Goal: Task Accomplishment & Management: Manage account settings

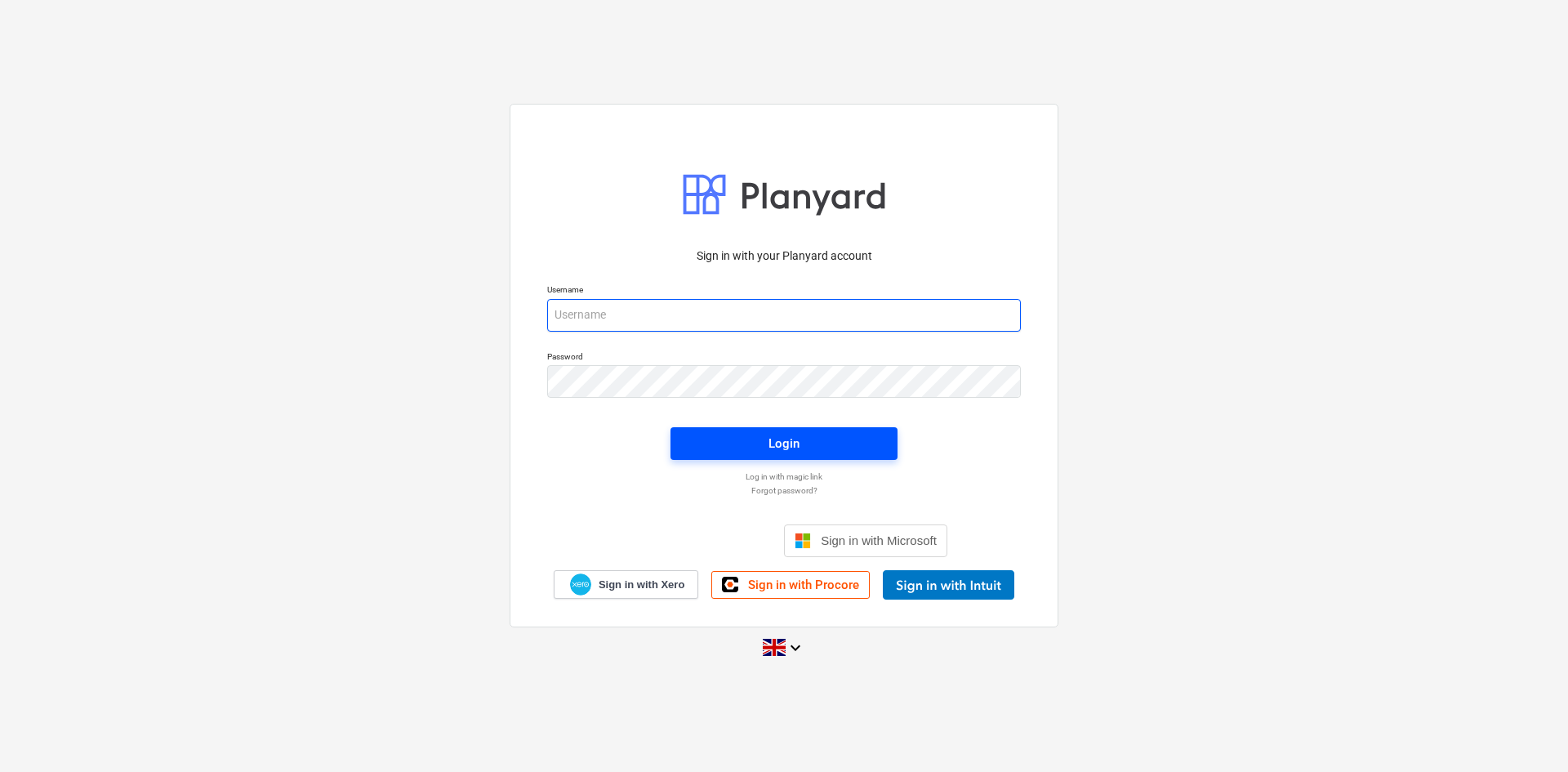
type input "[PERSON_NAME][EMAIL_ADDRESS][PERSON_NAME][DOMAIN_NAME]"
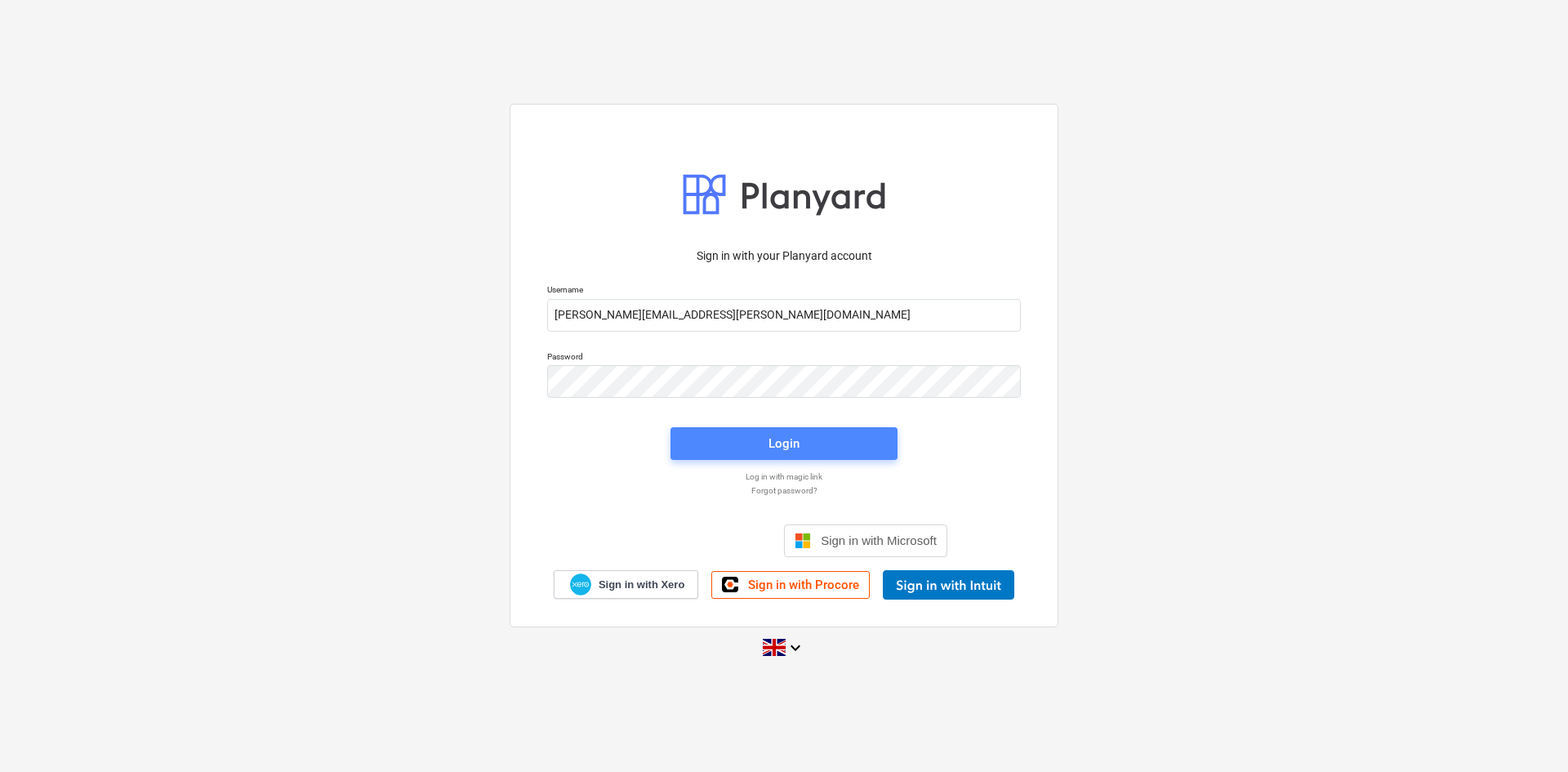
click at [848, 456] on button "Login" at bounding box center [784, 444] width 227 height 33
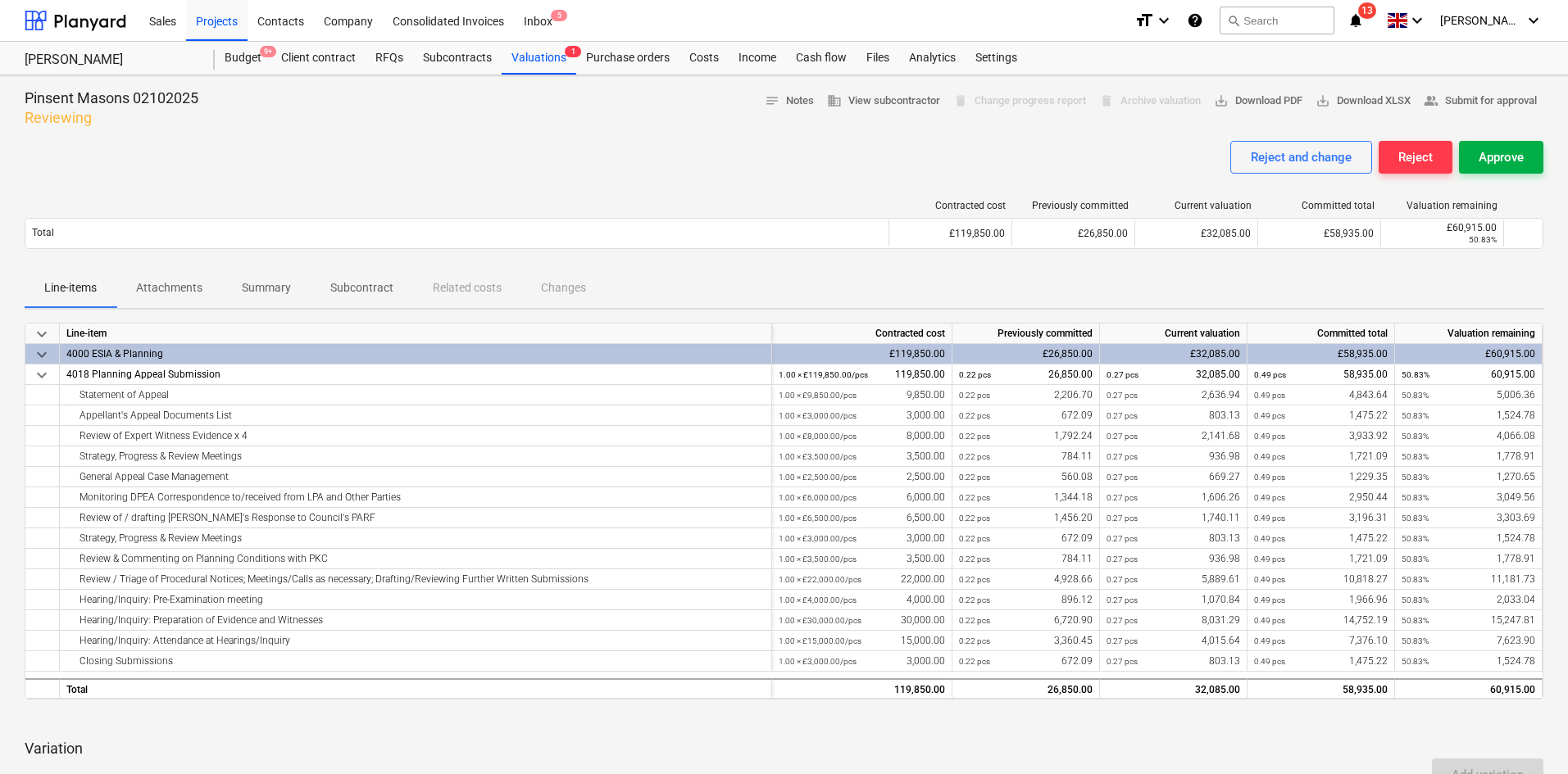
click at [1488, 150] on div "Approve" at bounding box center [1502, 156] width 45 height 21
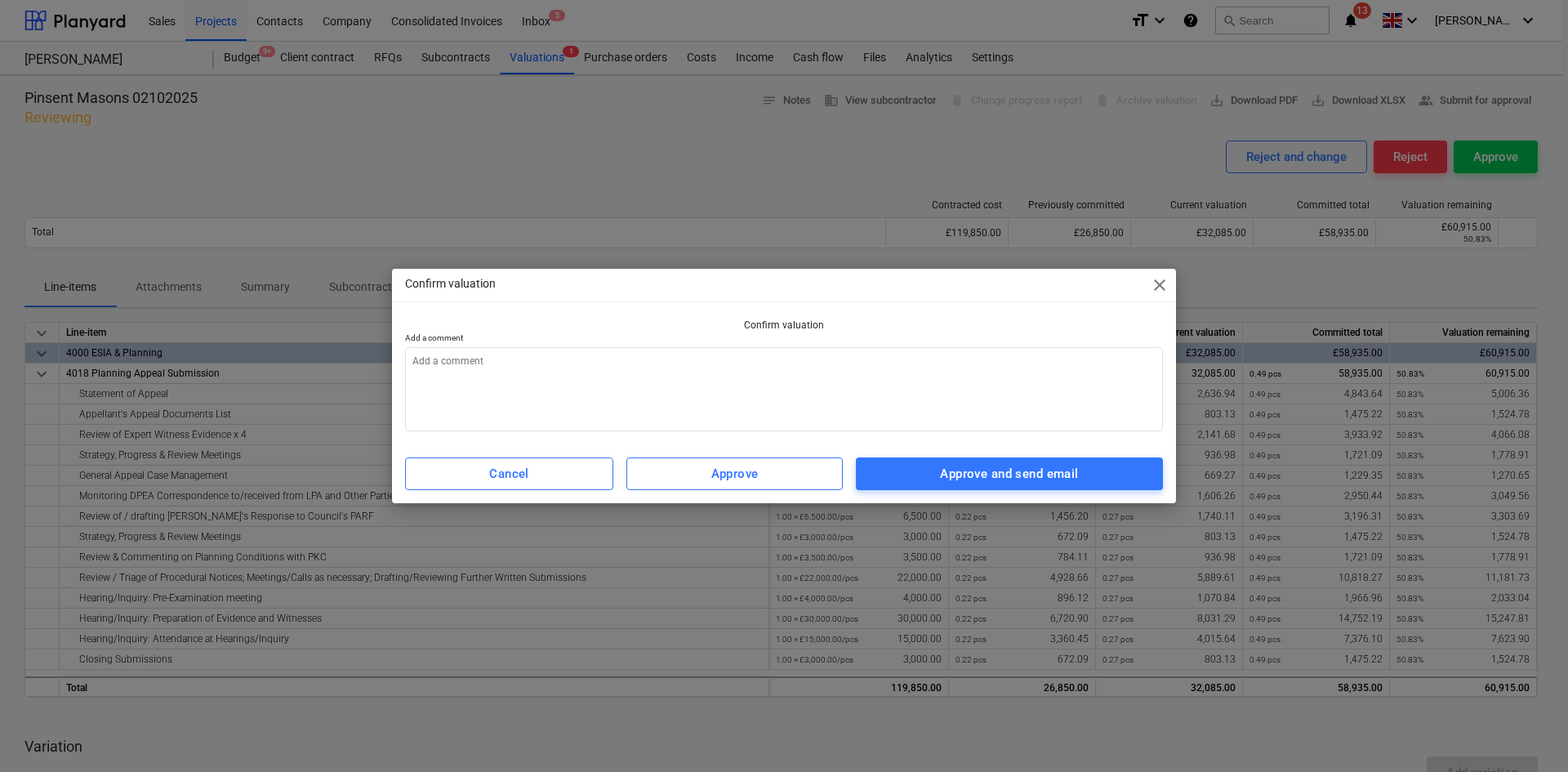
click at [997, 451] on div "Cancel Approve Approve and send email" at bounding box center [784, 474] width 777 height 45
click at [1000, 464] on div "Approve and send email" at bounding box center [1009, 473] width 138 height 21
type textarea "x"
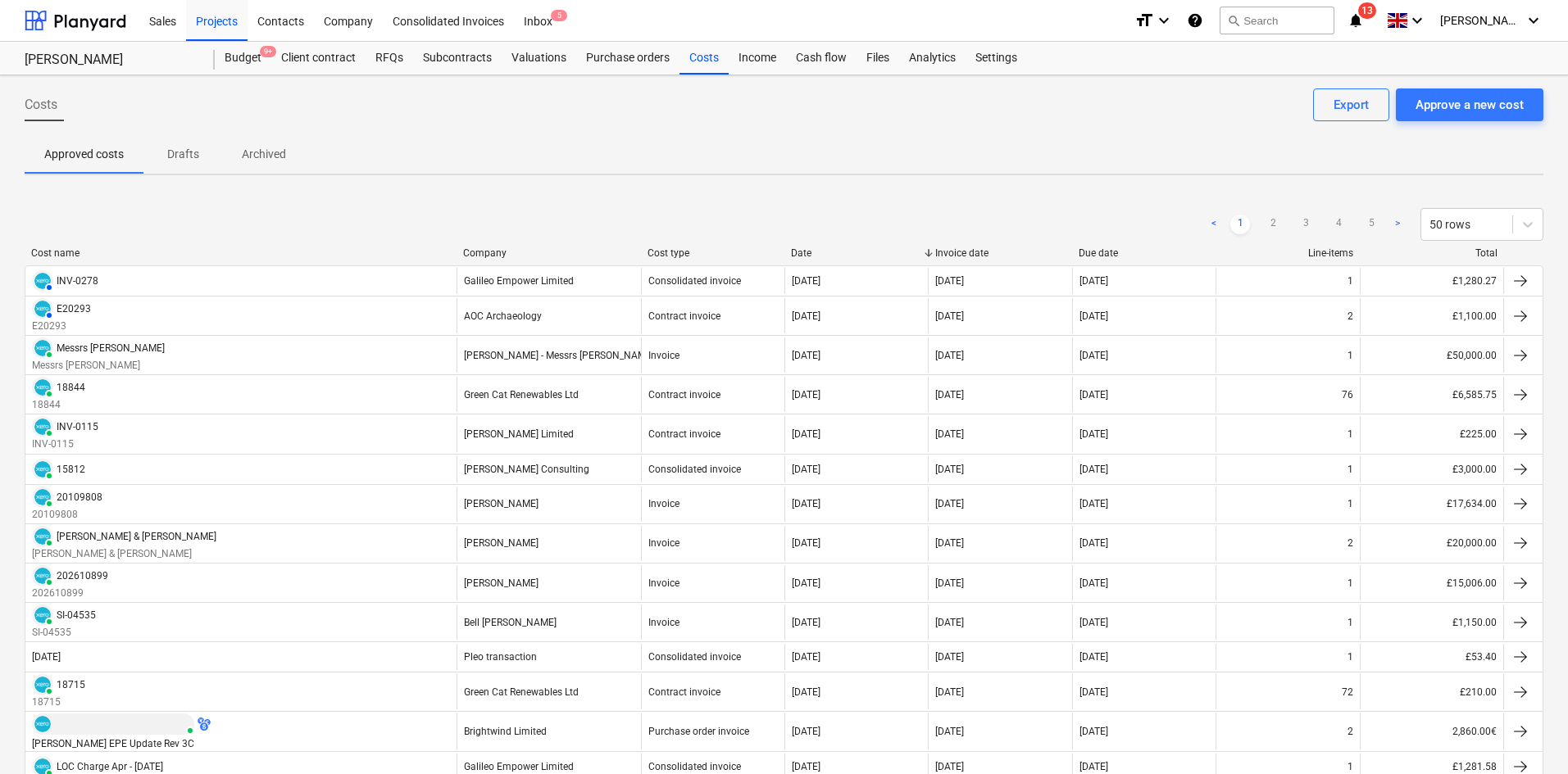
click at [1376, 13] on span "13" at bounding box center [1367, 11] width 18 height 16
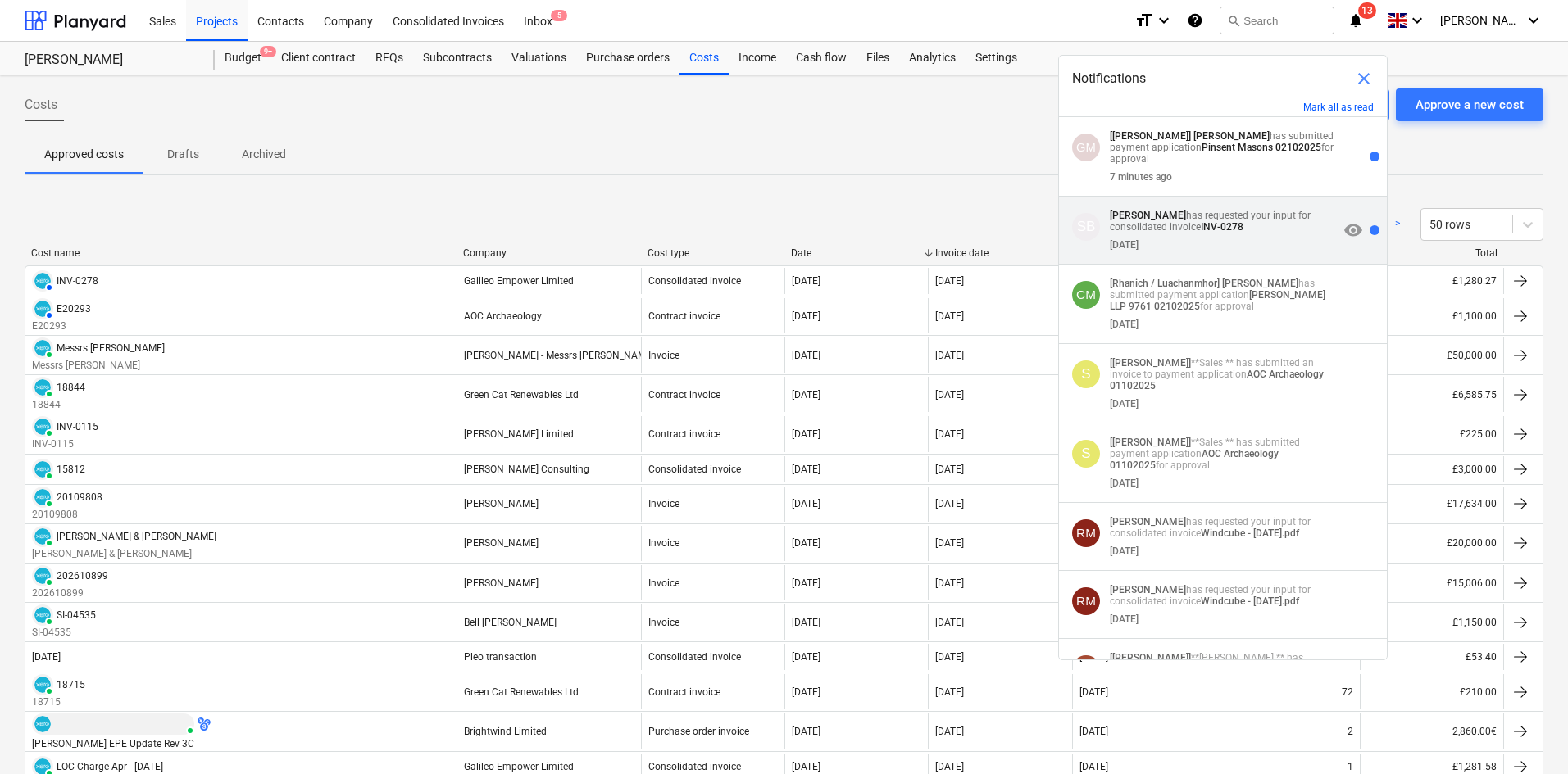
click at [1251, 237] on div "[DATE]" at bounding box center [1224, 242] width 229 height 18
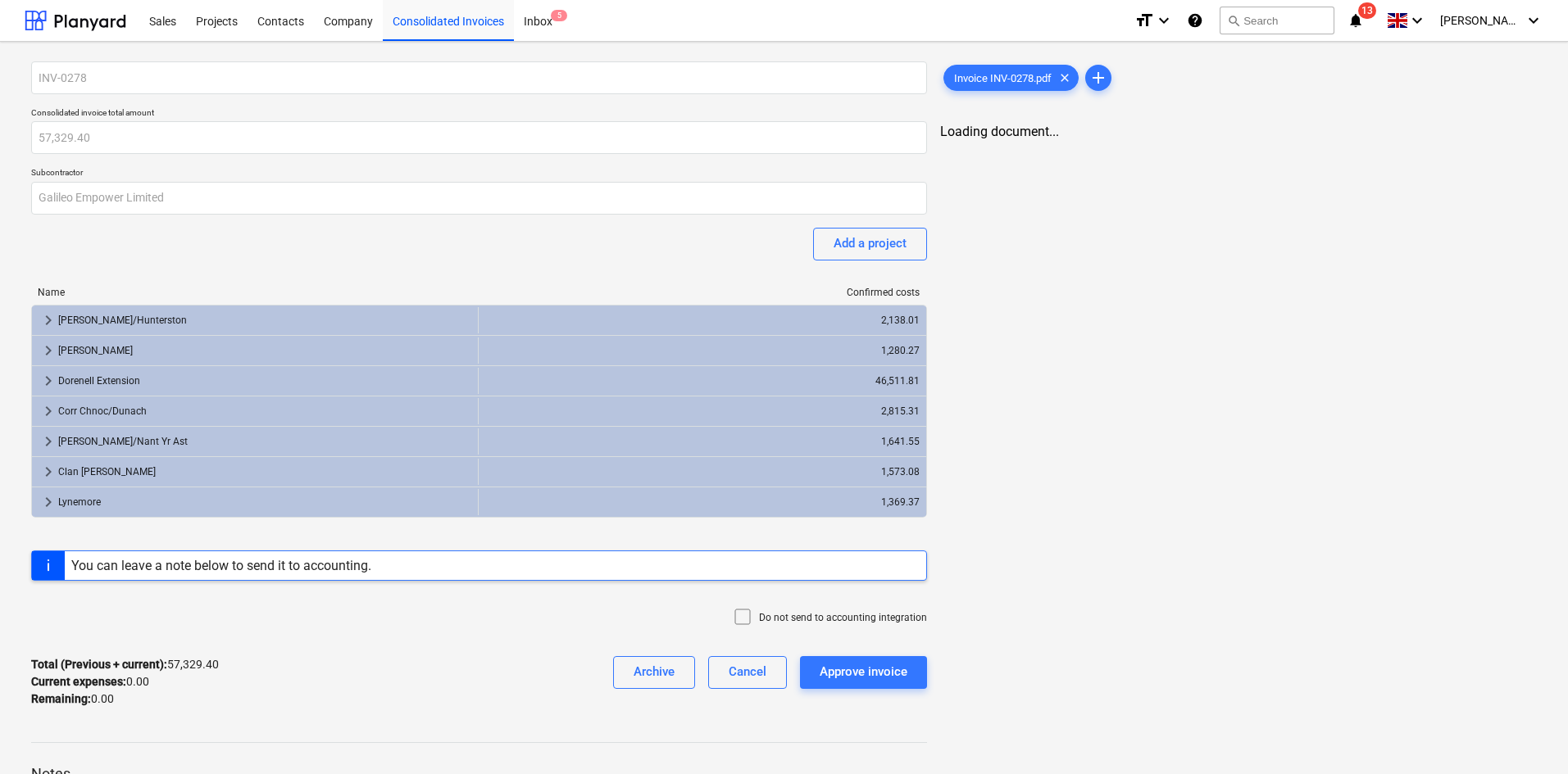
click at [1363, 18] on icon "notifications" at bounding box center [1355, 21] width 16 height 20
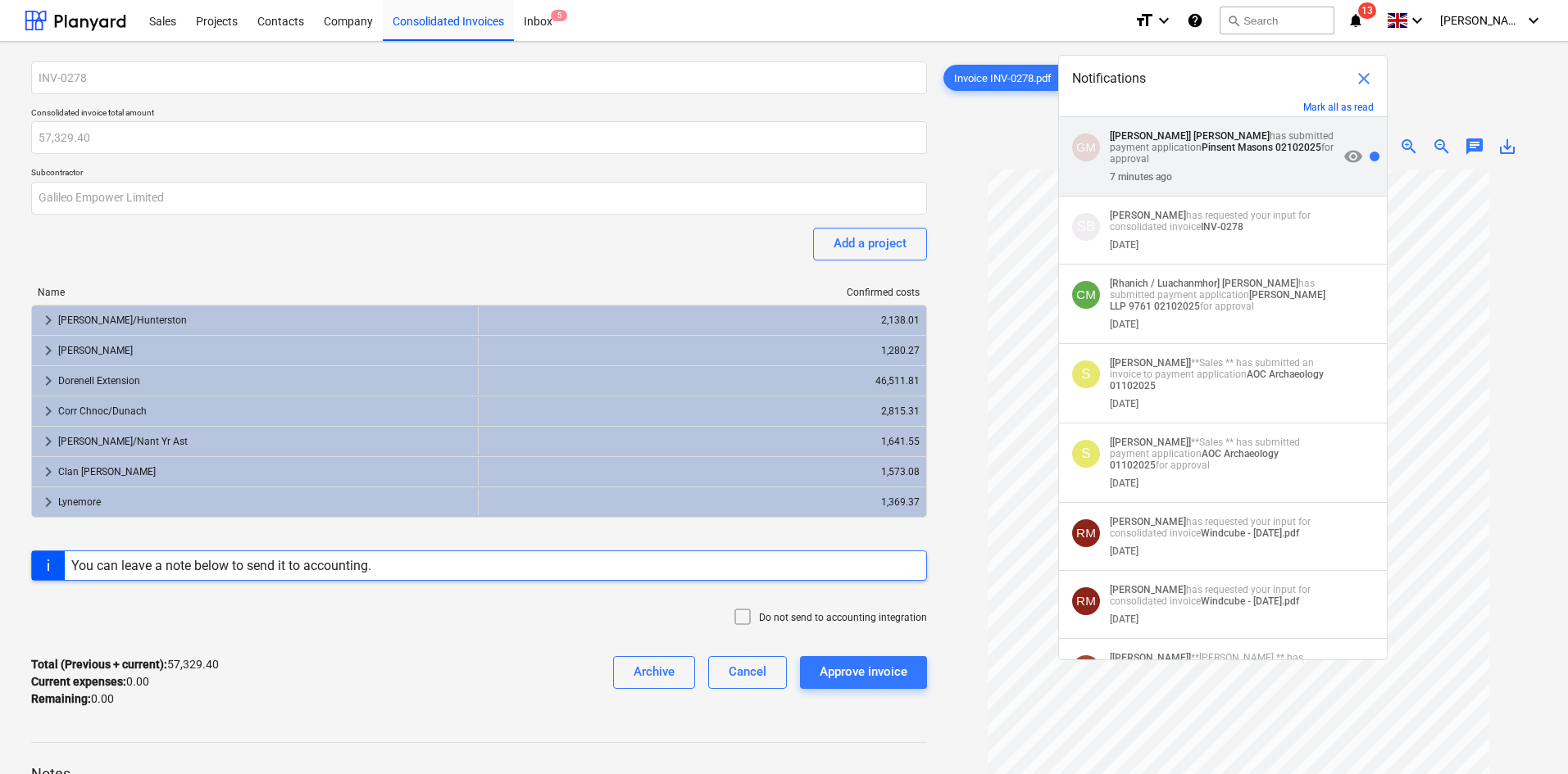
click at [1256, 186] on div "GM [[PERSON_NAME]] [PERSON_NAME] has submitted payment application Pinsent Maso…" at bounding box center [1223, 156] width 328 height 79
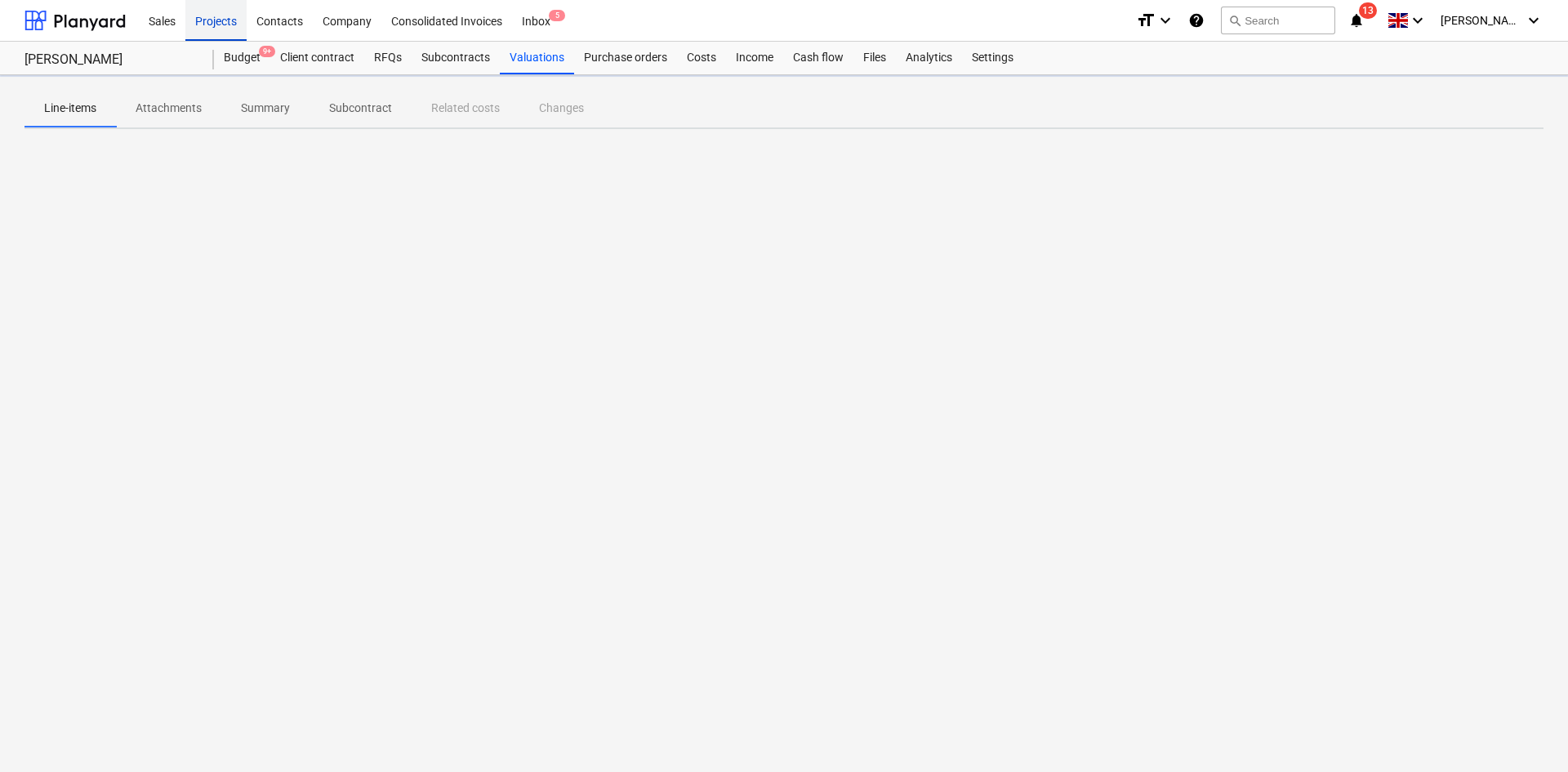
click at [234, 25] on div "Projects" at bounding box center [216, 20] width 62 height 42
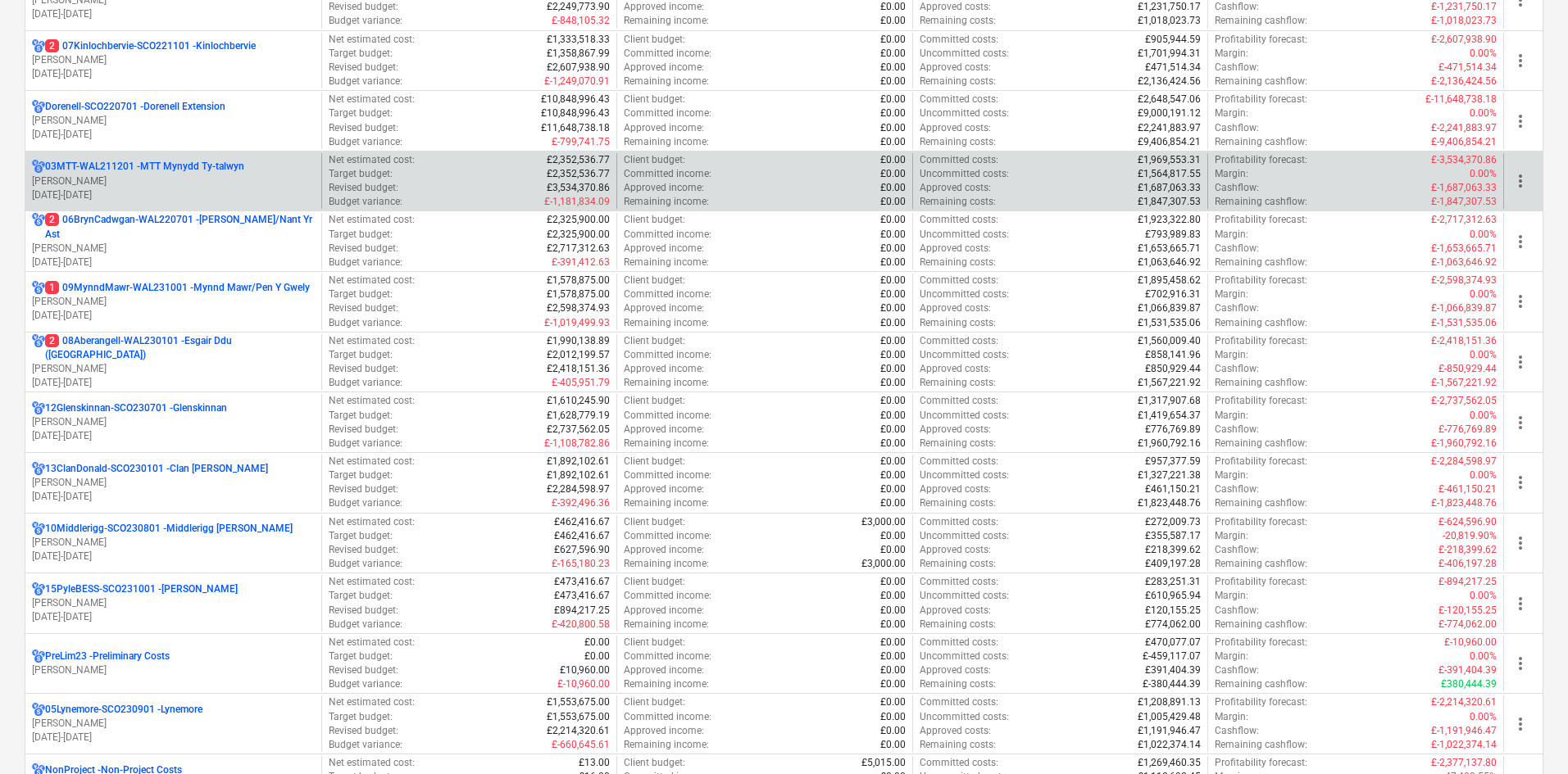
scroll to position [491, 0]
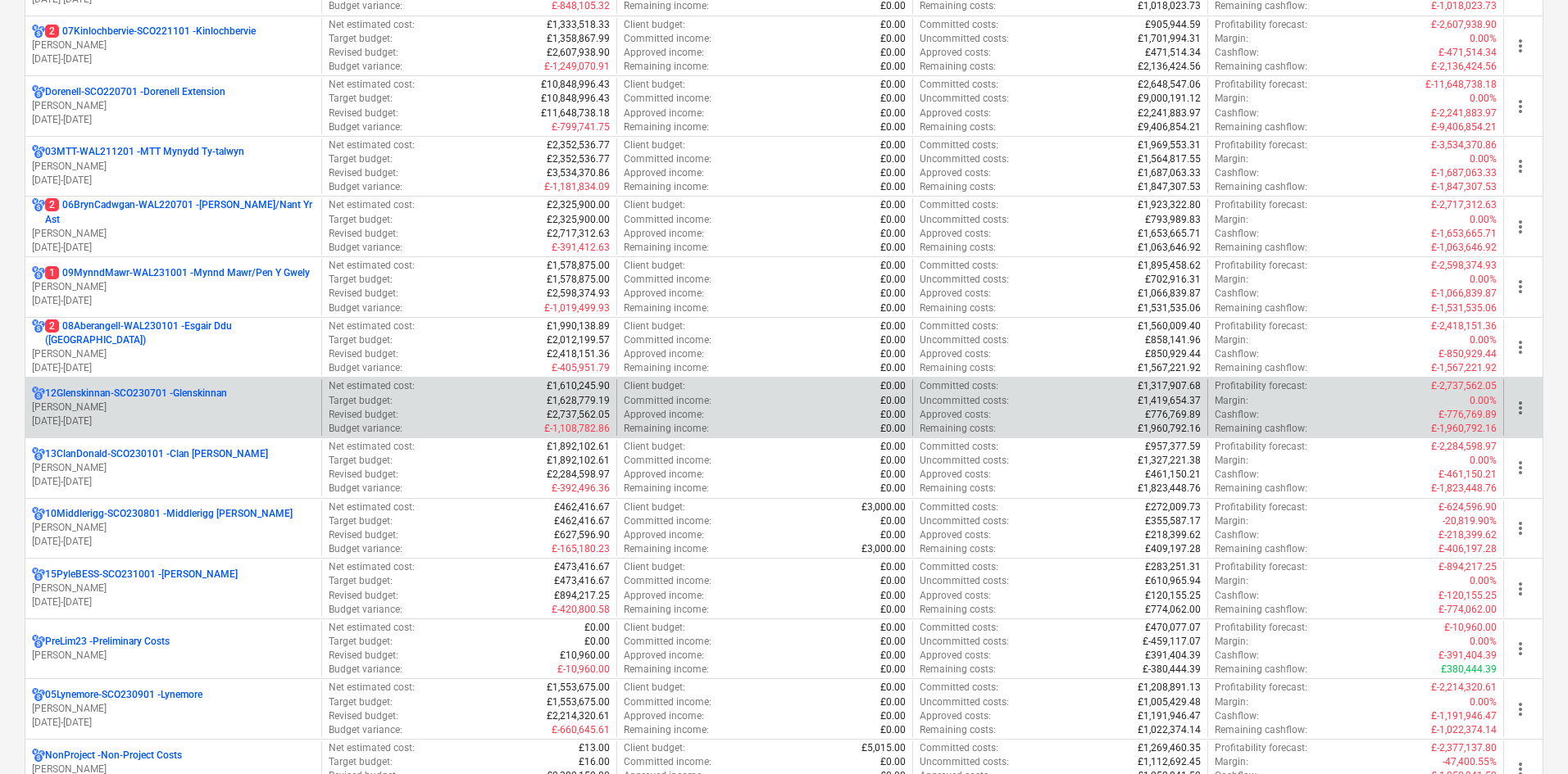
click at [198, 402] on p "[PERSON_NAME]" at bounding box center [173, 407] width 283 height 14
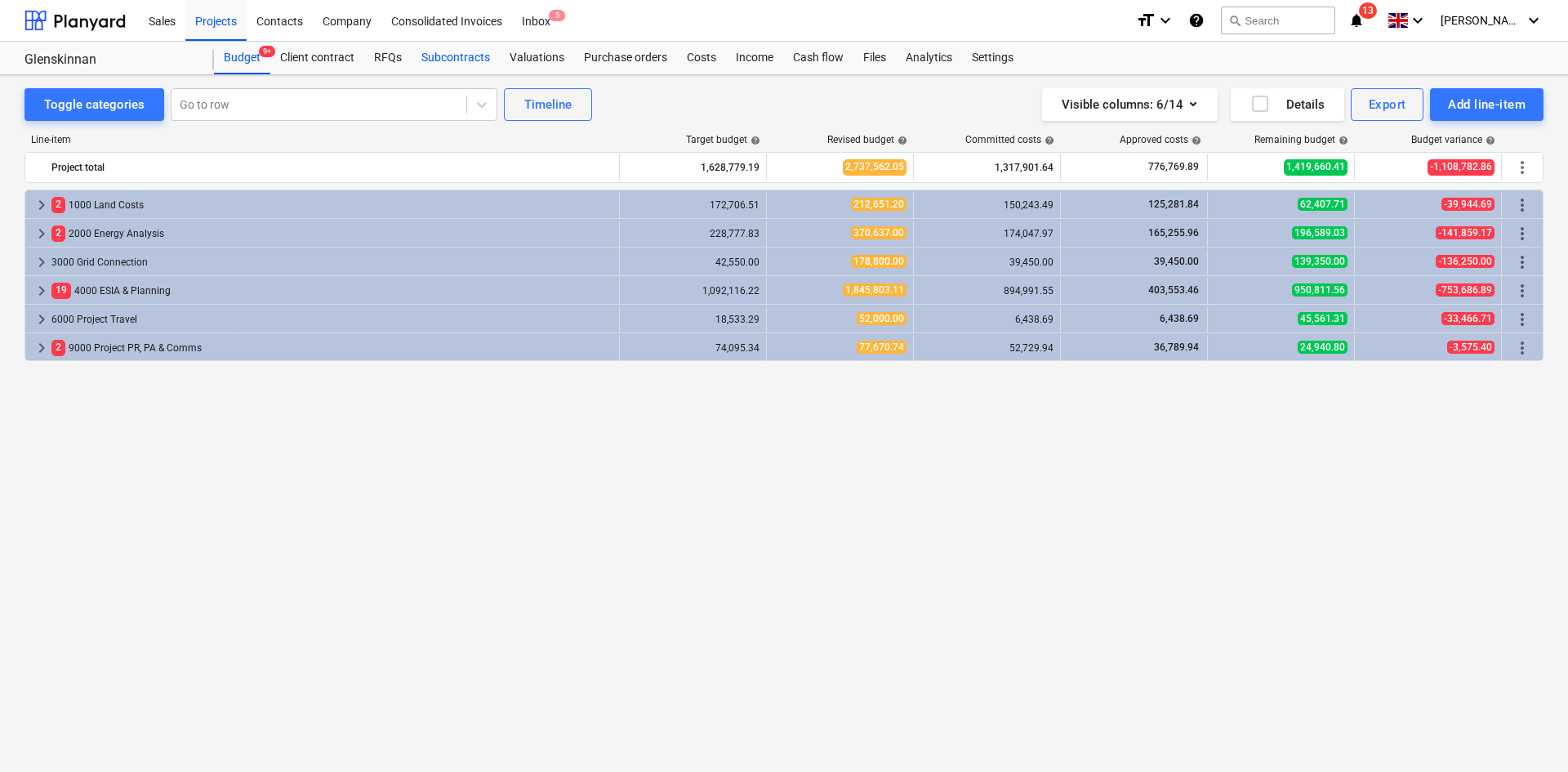
click at [469, 44] on div "Subcontracts" at bounding box center [455, 58] width 88 height 33
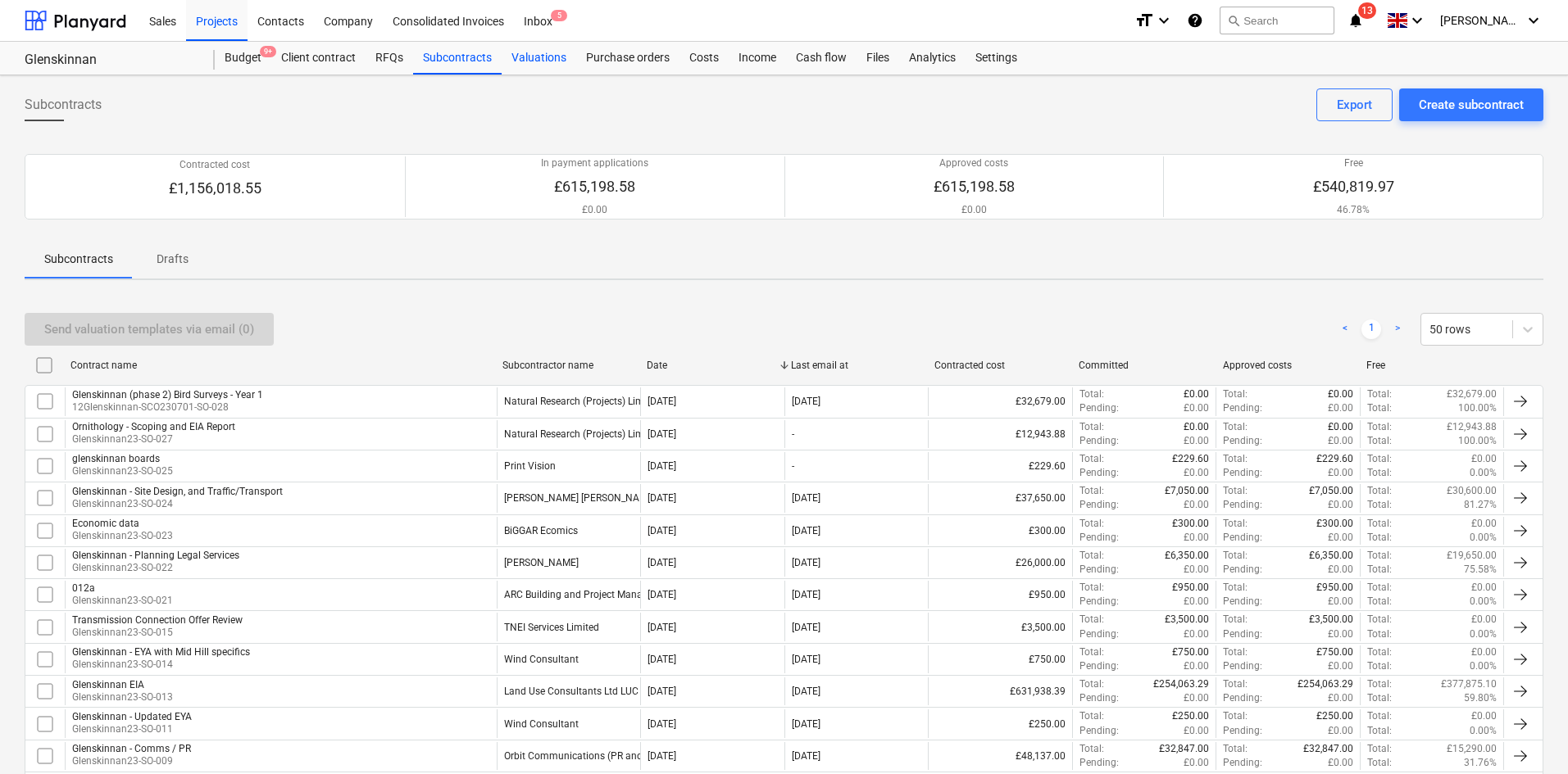
click at [524, 55] on div "Valuations" at bounding box center [539, 58] width 75 height 33
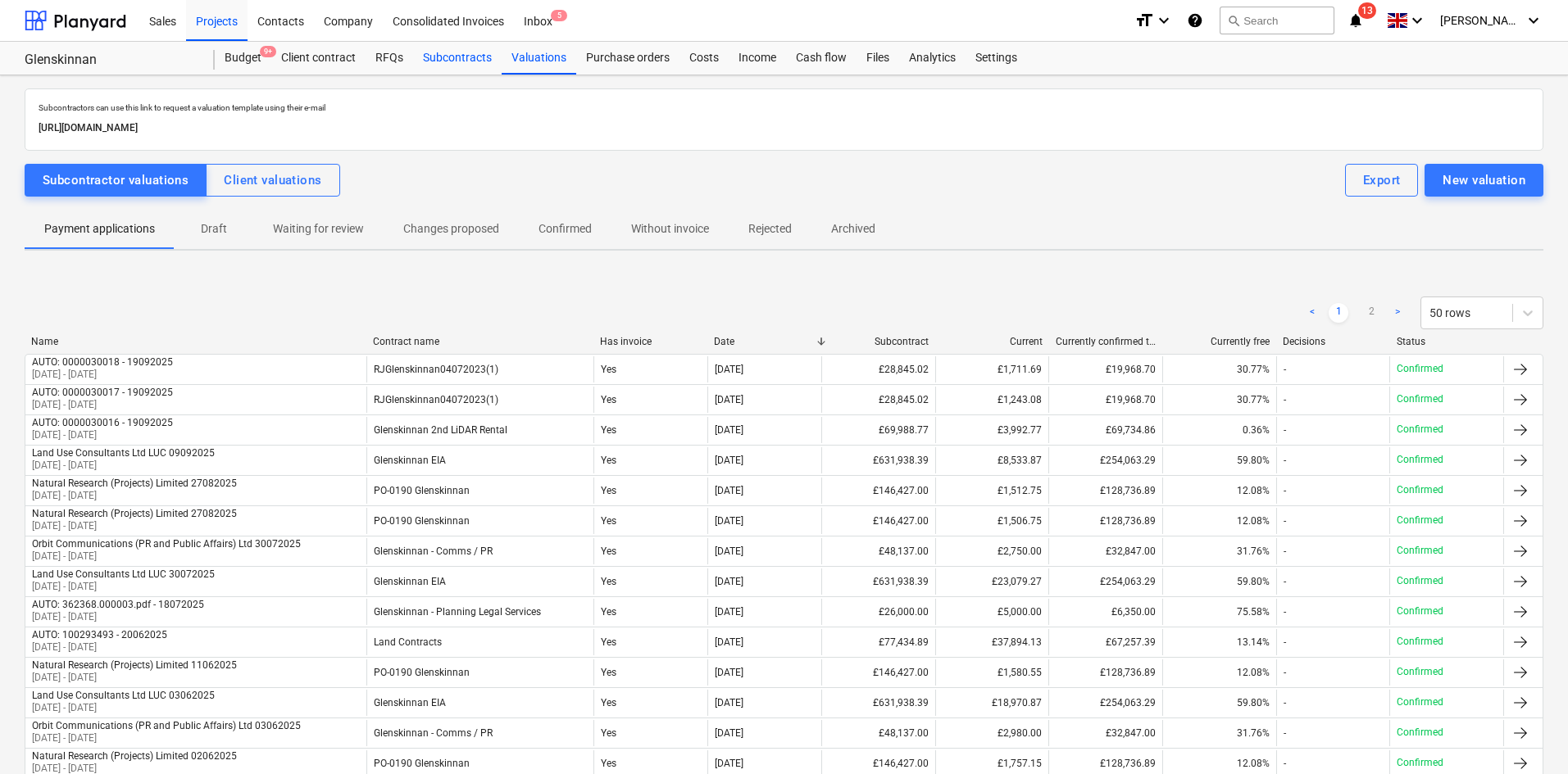
click at [473, 57] on div "Subcontracts" at bounding box center [456, 58] width 88 height 33
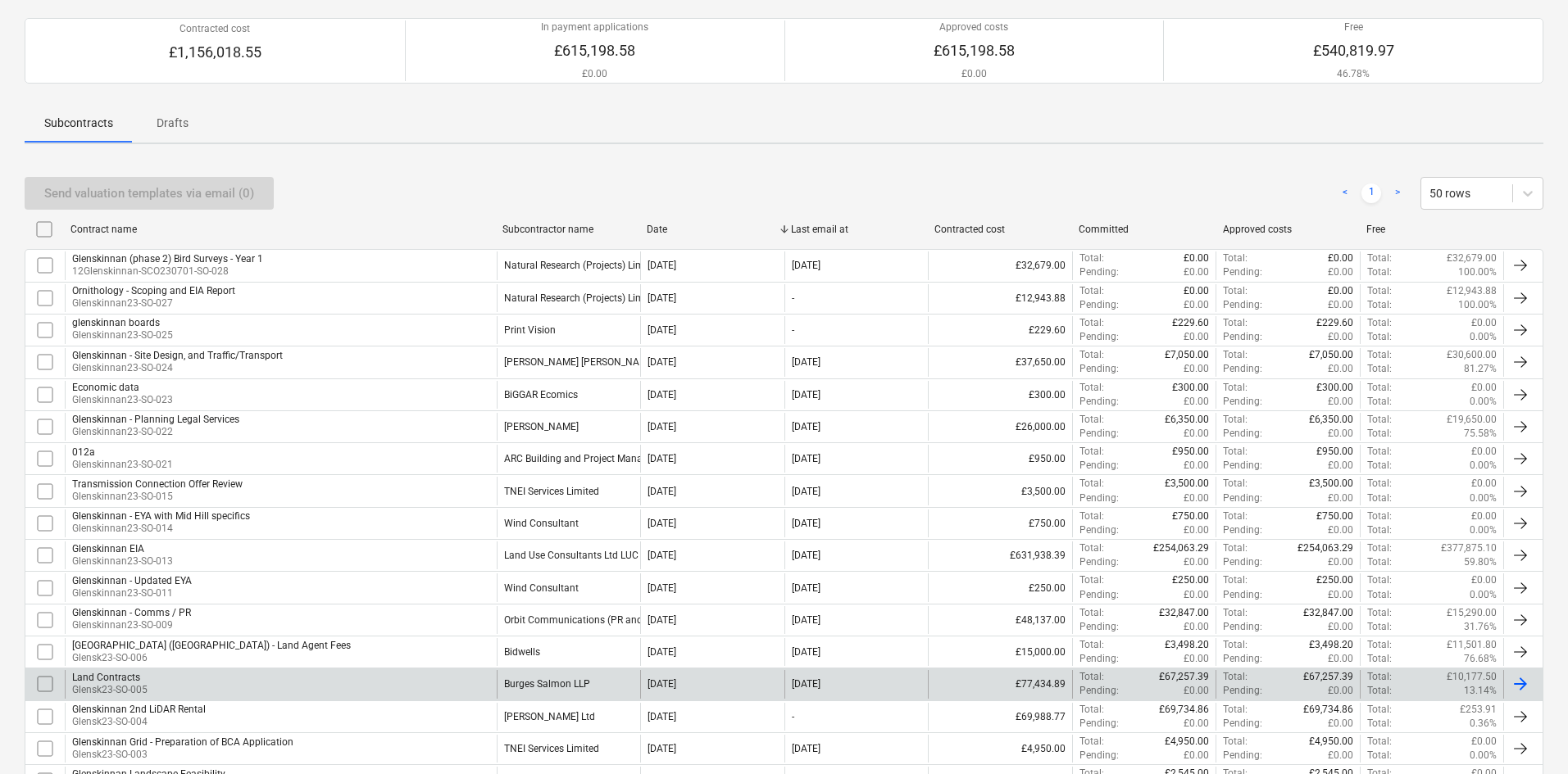
scroll to position [164, 0]
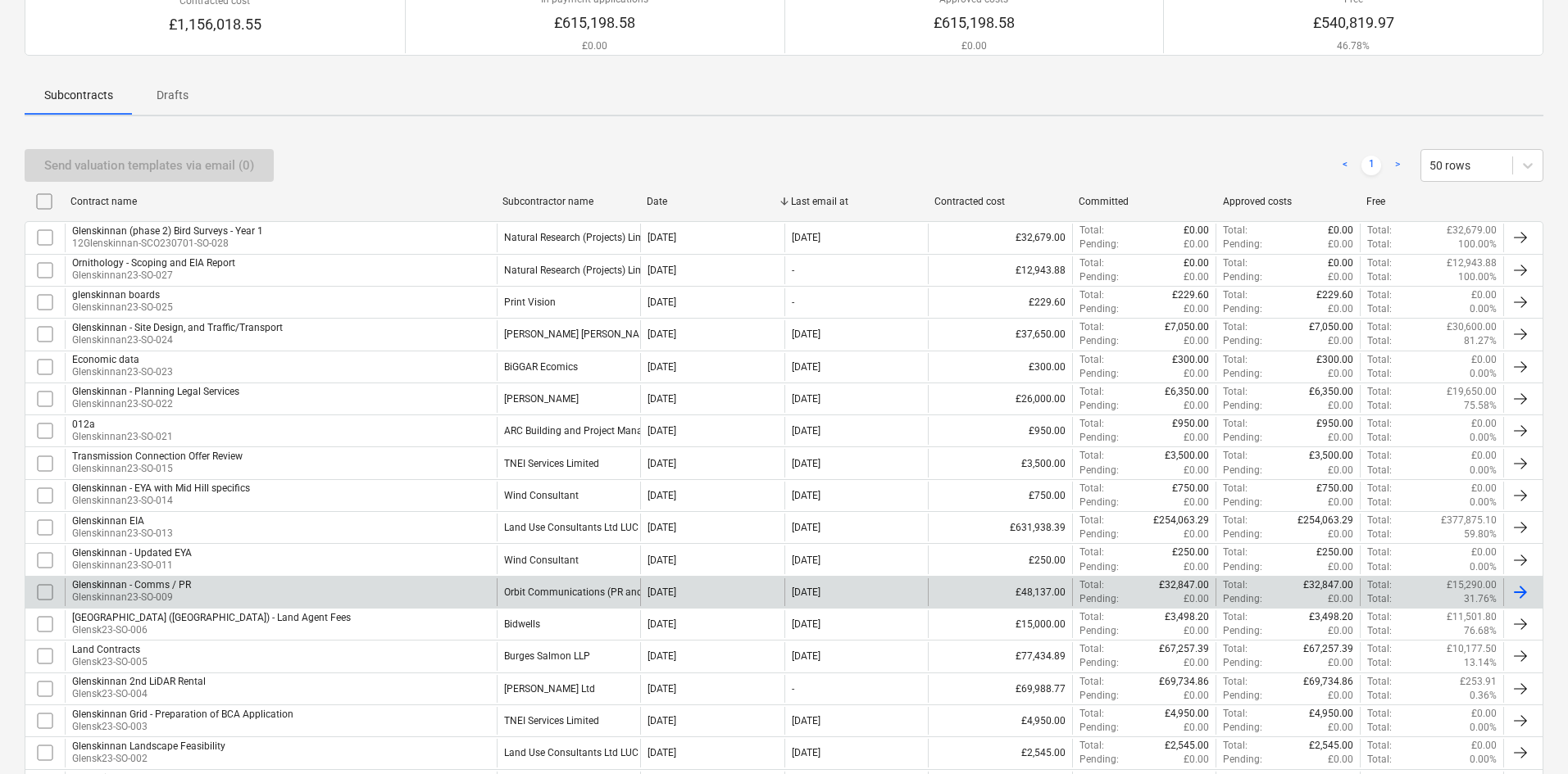
click at [359, 596] on div "Glenskinnan - Comms / PR Glenskinnan23-SO-009" at bounding box center [280, 592] width 432 height 28
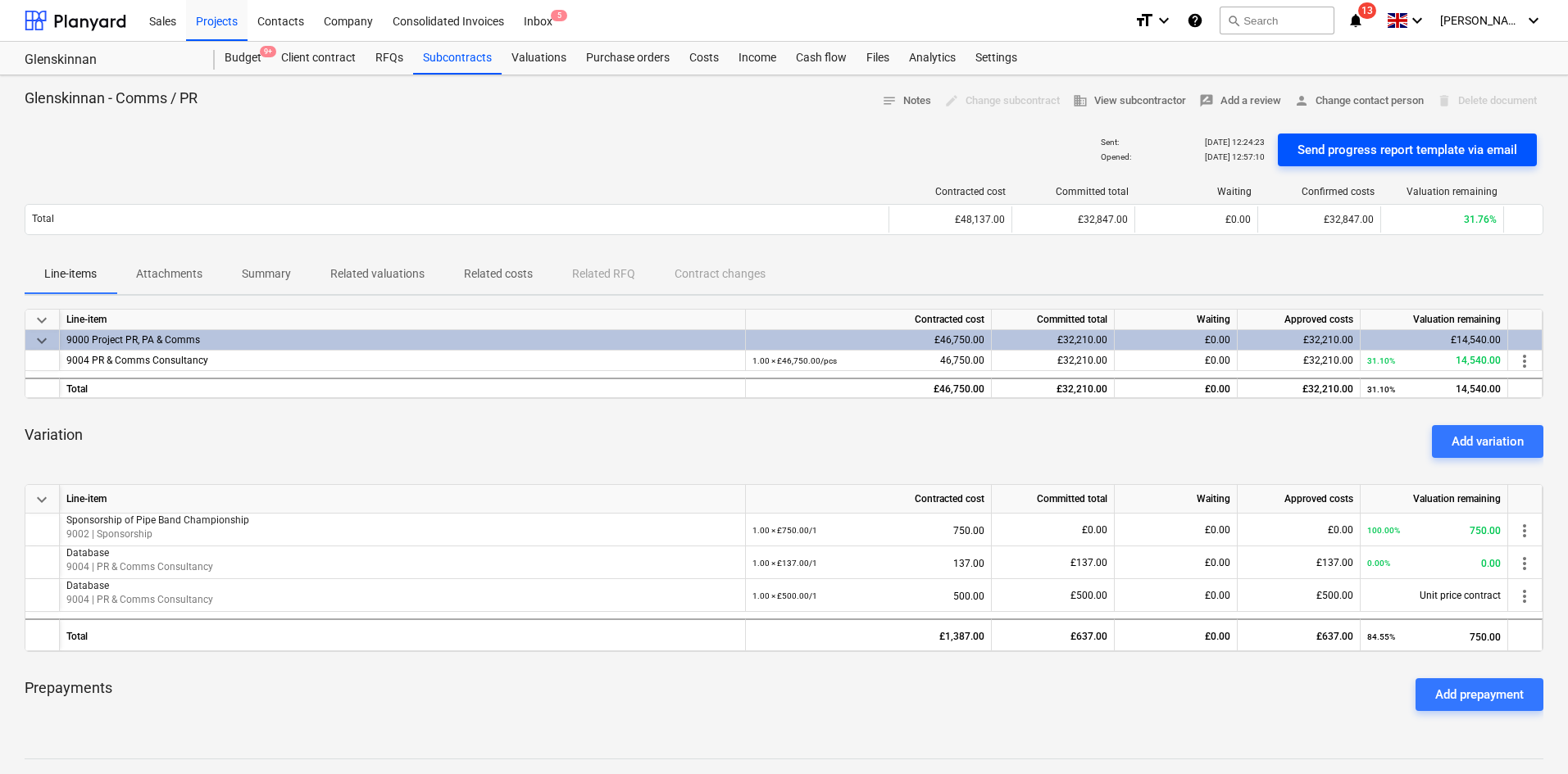
click at [1394, 159] on div "Send progress report template via email" at bounding box center [1407, 149] width 220 height 21
click at [239, 25] on div "Projects" at bounding box center [217, 20] width 62 height 42
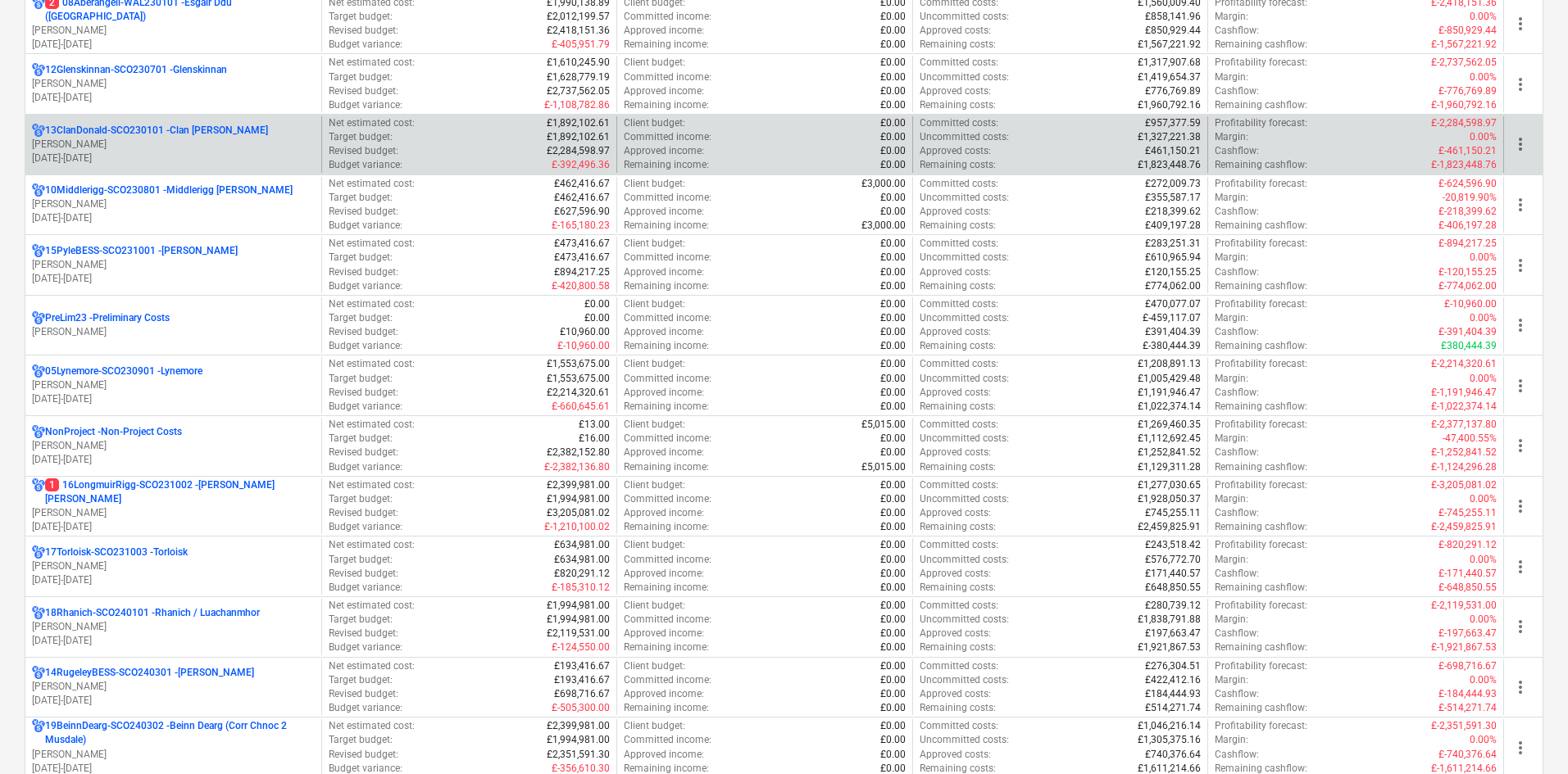
scroll to position [819, 0]
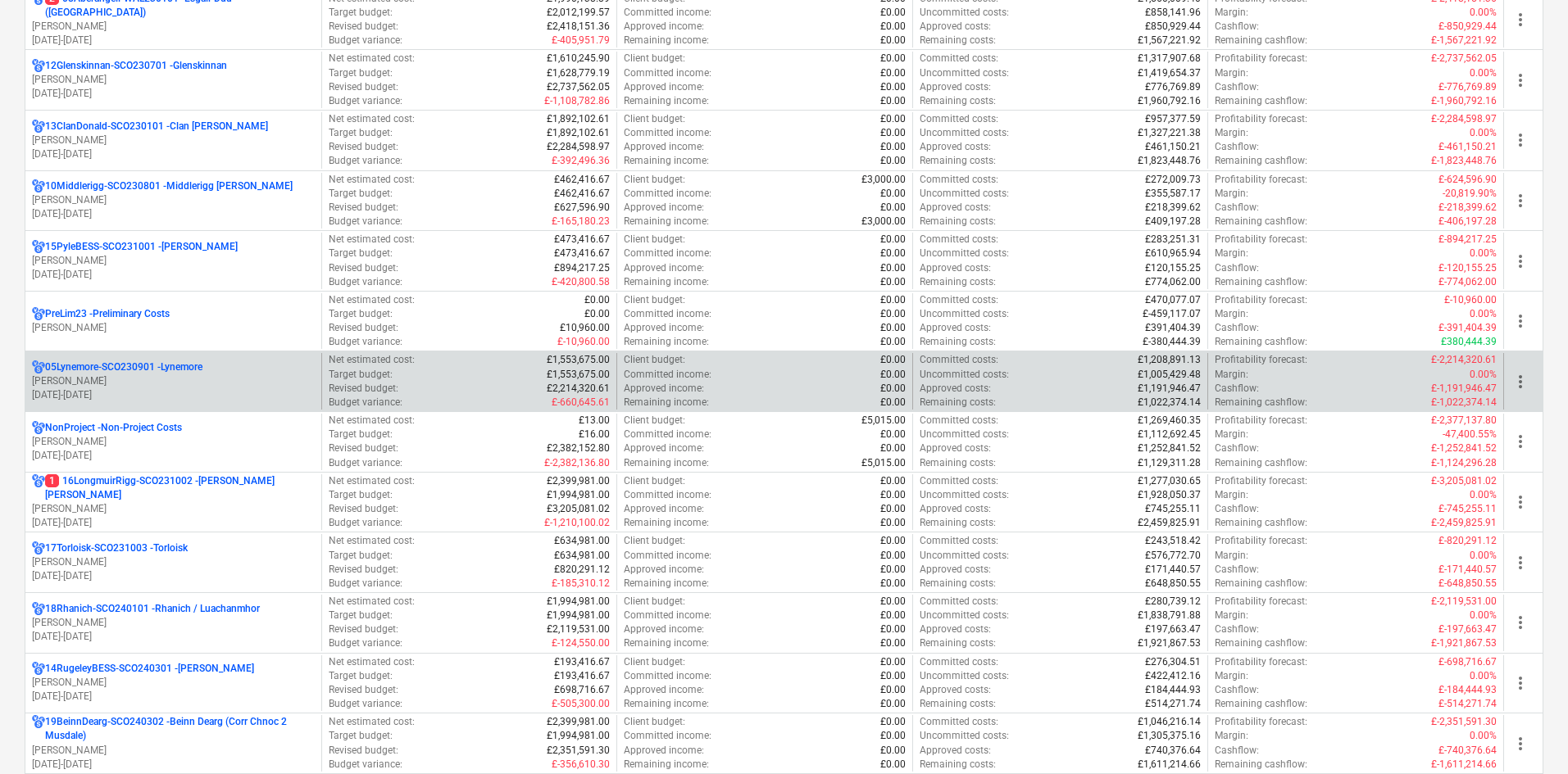
click at [206, 354] on div "05Lynemore-SCO230901 - [PERSON_NAME] [DATE] - [DATE]" at bounding box center [174, 382] width 296 height 56
click at [210, 362] on div "05Lynemore-SCO230901 - Lynemore" at bounding box center [173, 367] width 283 height 14
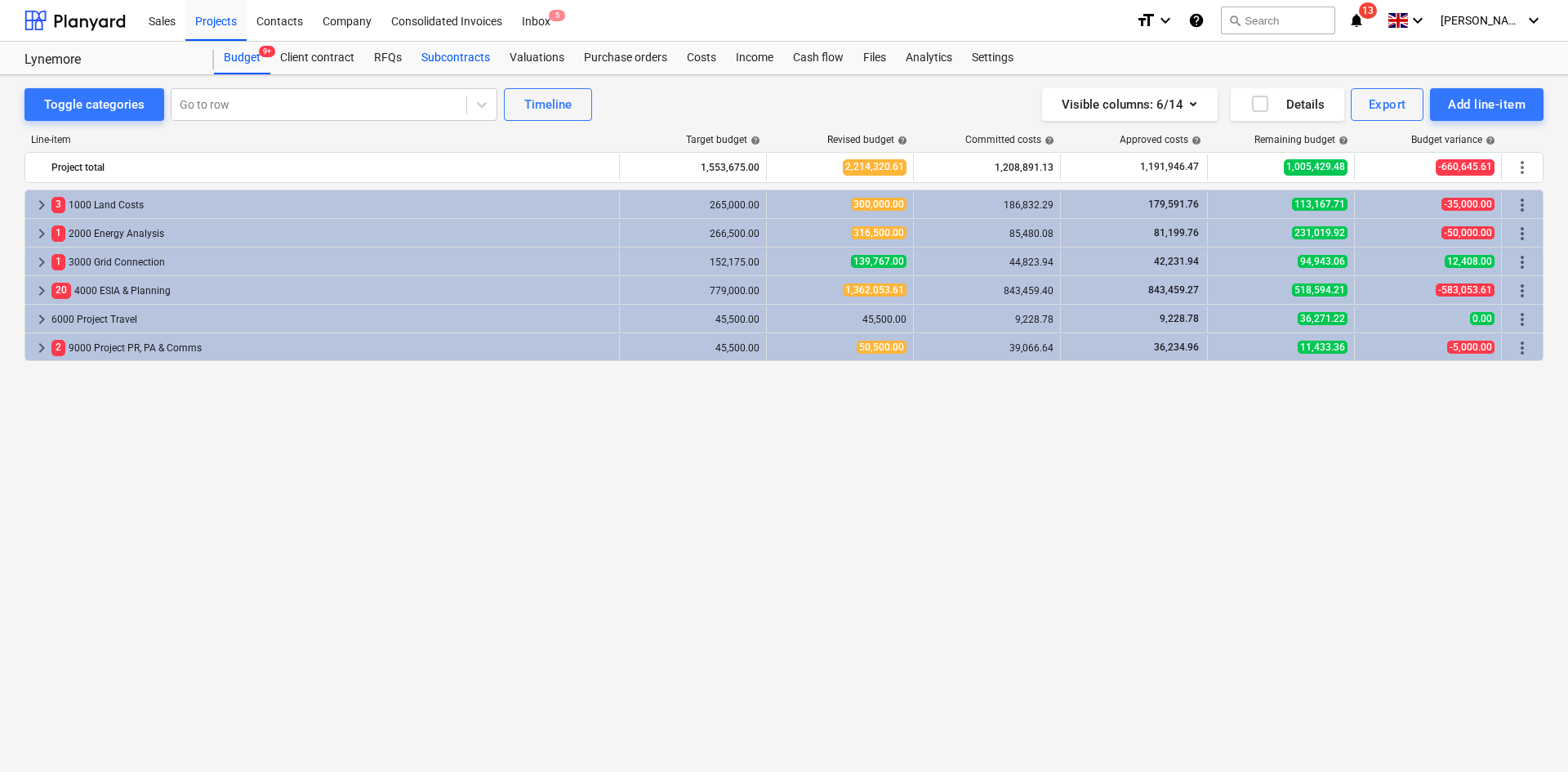
click at [479, 55] on div "Subcontracts" at bounding box center [455, 58] width 88 height 33
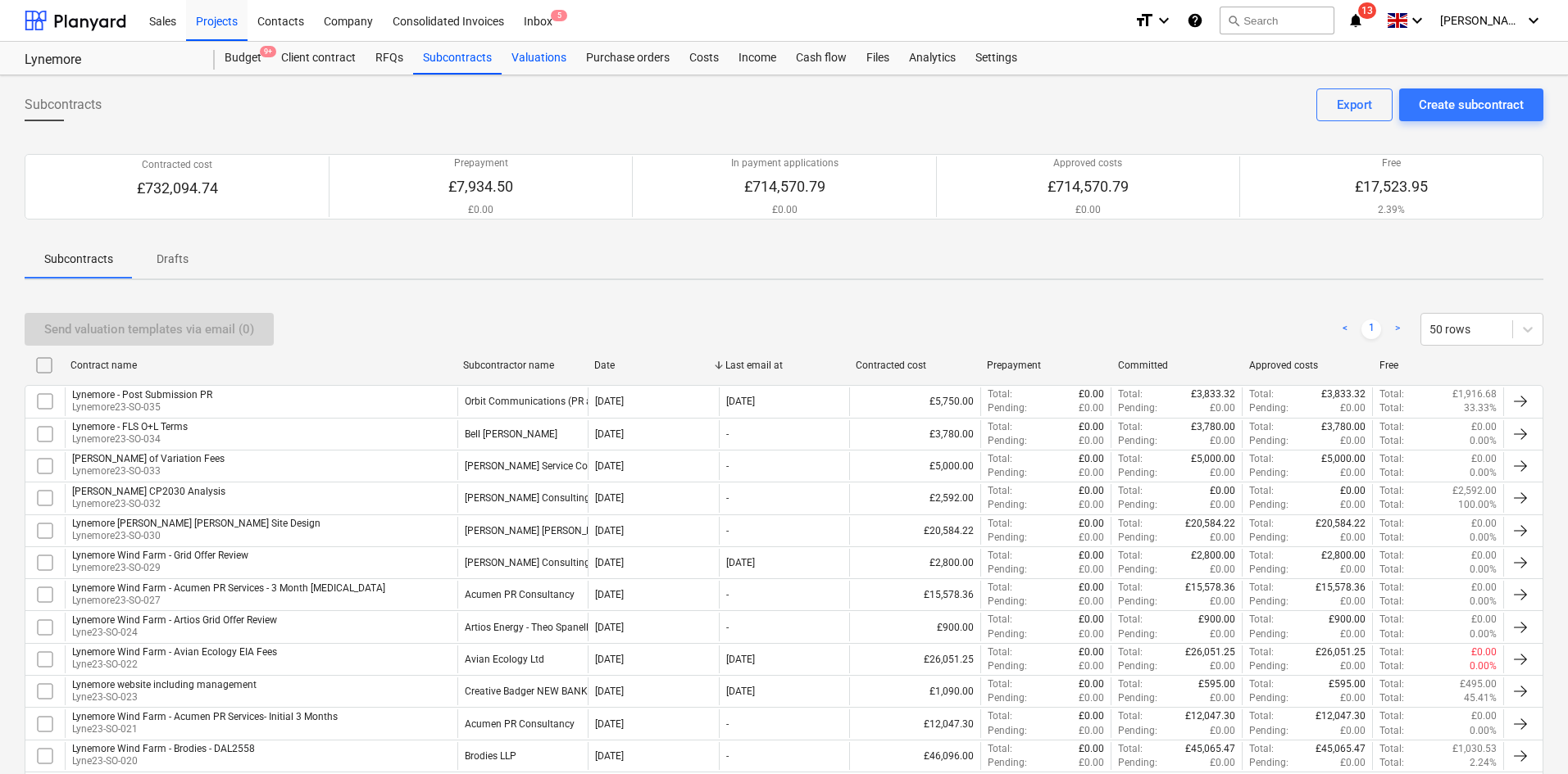
click at [509, 57] on div "Valuations" at bounding box center [539, 58] width 75 height 33
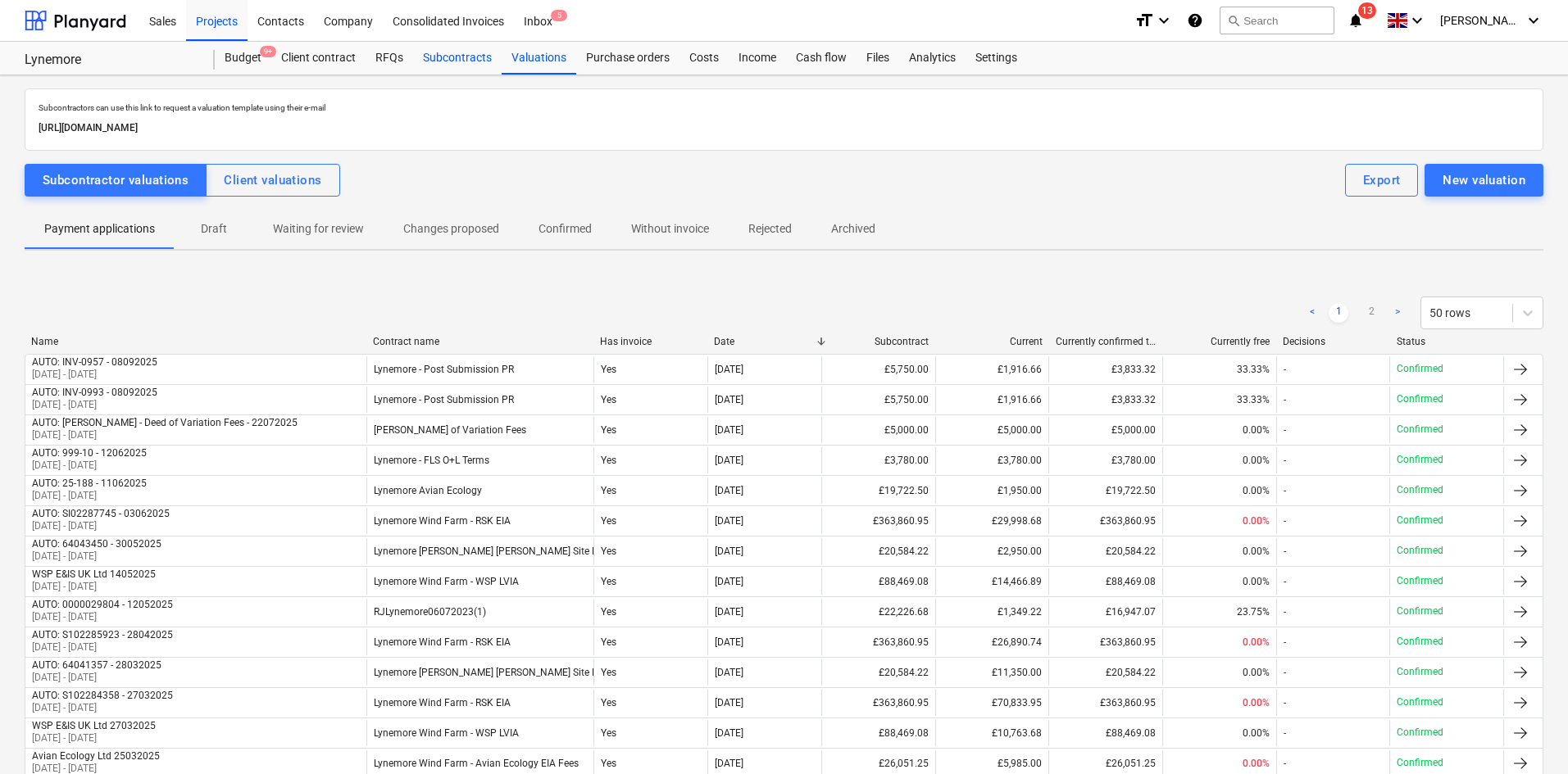
click at [452, 64] on div "Subcontracts" at bounding box center [456, 58] width 88 height 33
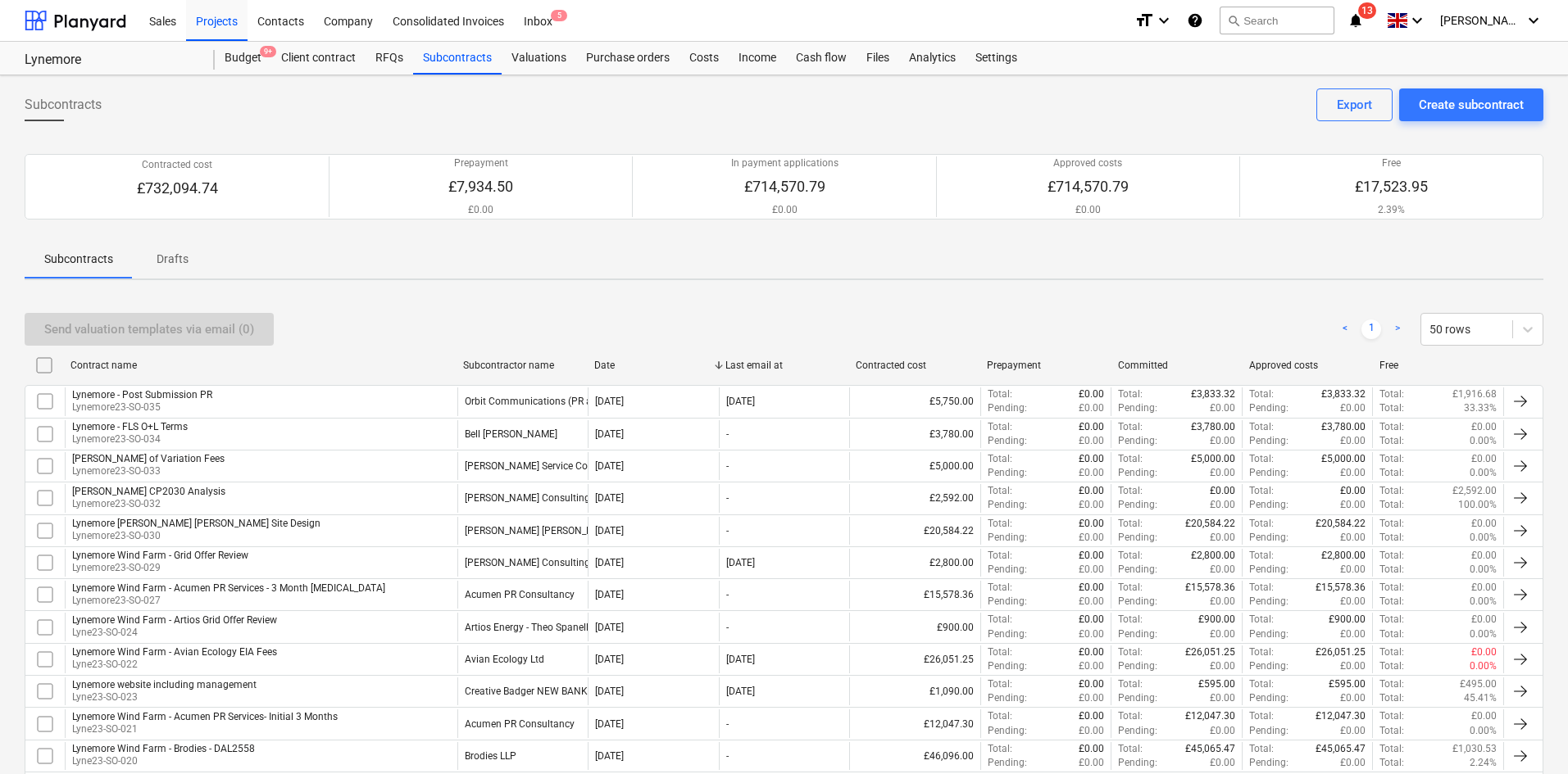
drag, startPoint x: 452, startPoint y: 64, endPoint x: 375, endPoint y: 317, distance: 264.5
click at [375, 317] on div "Send valuation templates via email (0) < 1 > 50 rows" at bounding box center [784, 329] width 1519 height 33
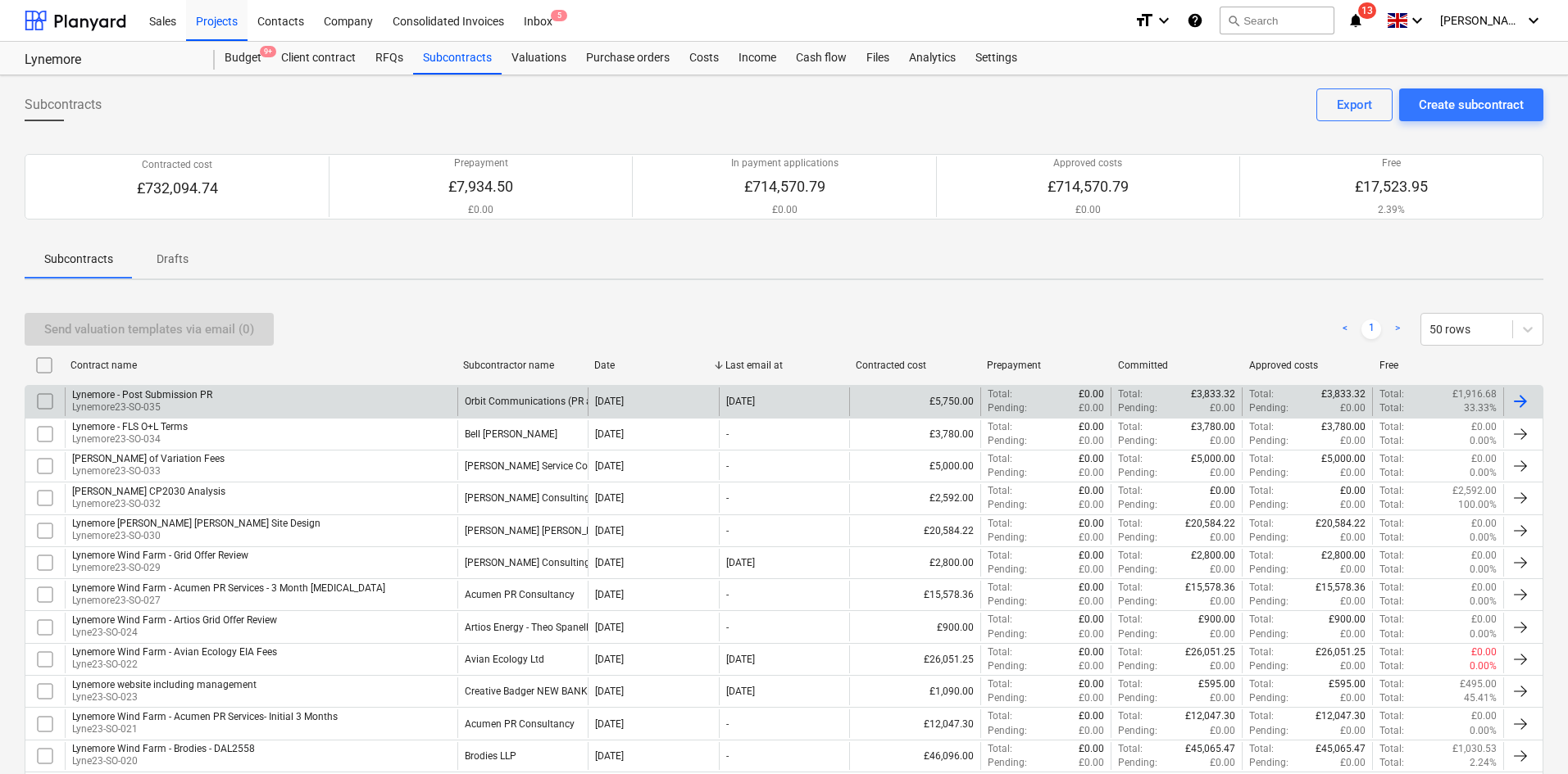
click at [290, 397] on div "Lynemore - Post Submission PR Lynemore23-SO-035" at bounding box center [261, 402] width 393 height 28
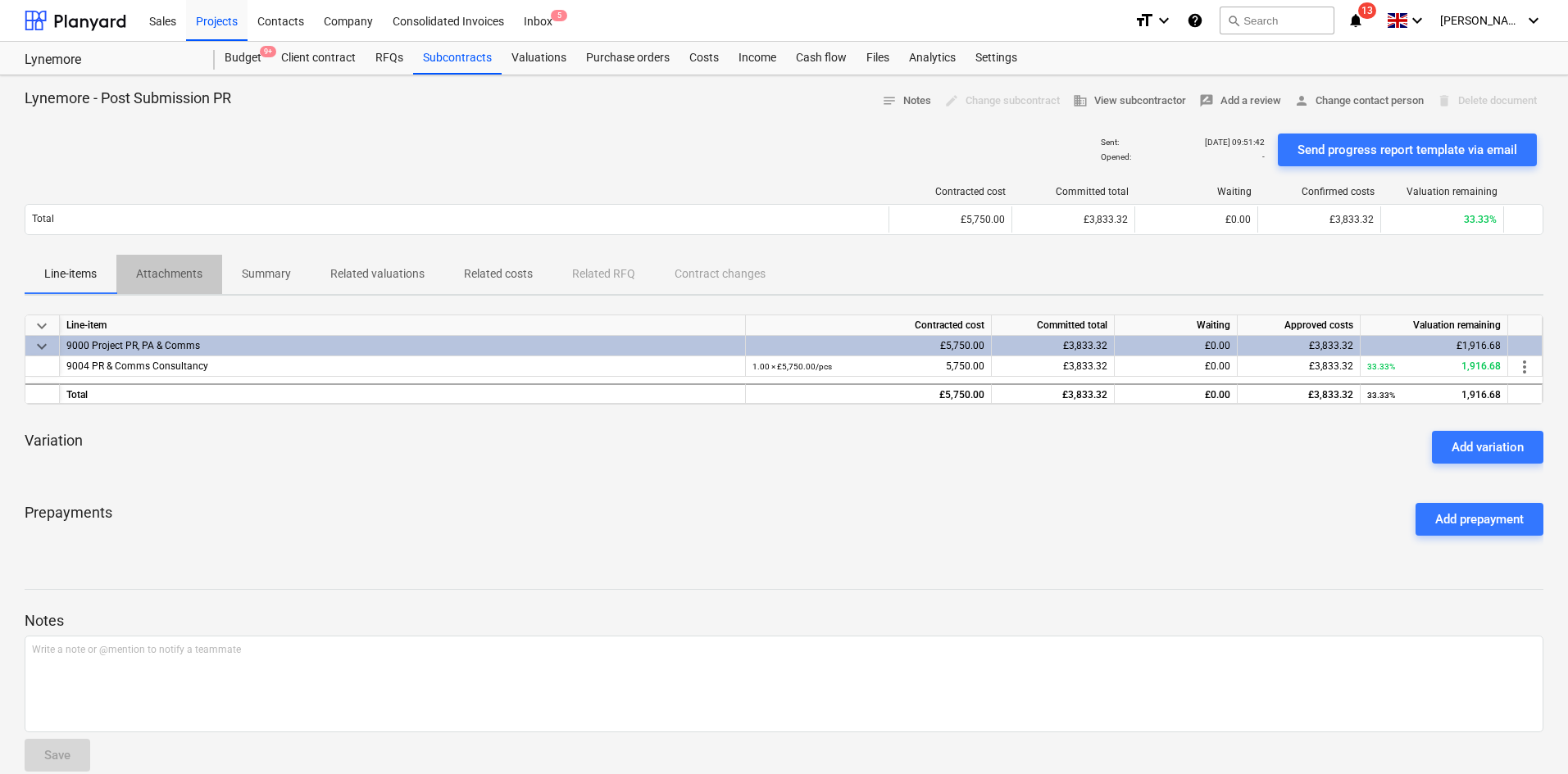
drag, startPoint x: 183, startPoint y: 276, endPoint x: 256, endPoint y: 274, distance: 73.0
click at [183, 275] on p "Attachments" at bounding box center [169, 273] width 66 height 17
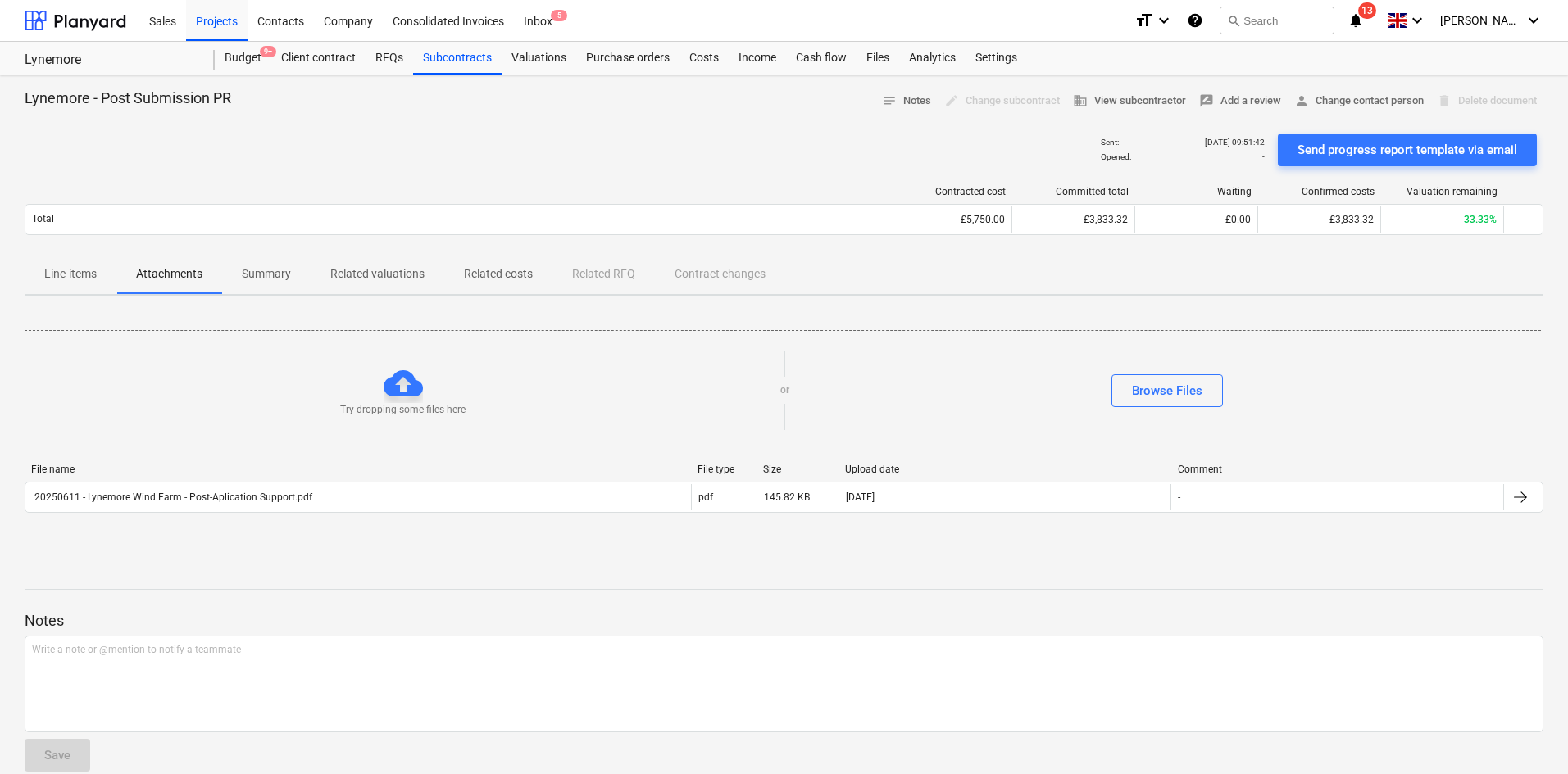
click at [263, 273] on p "Summary" at bounding box center [266, 273] width 49 height 17
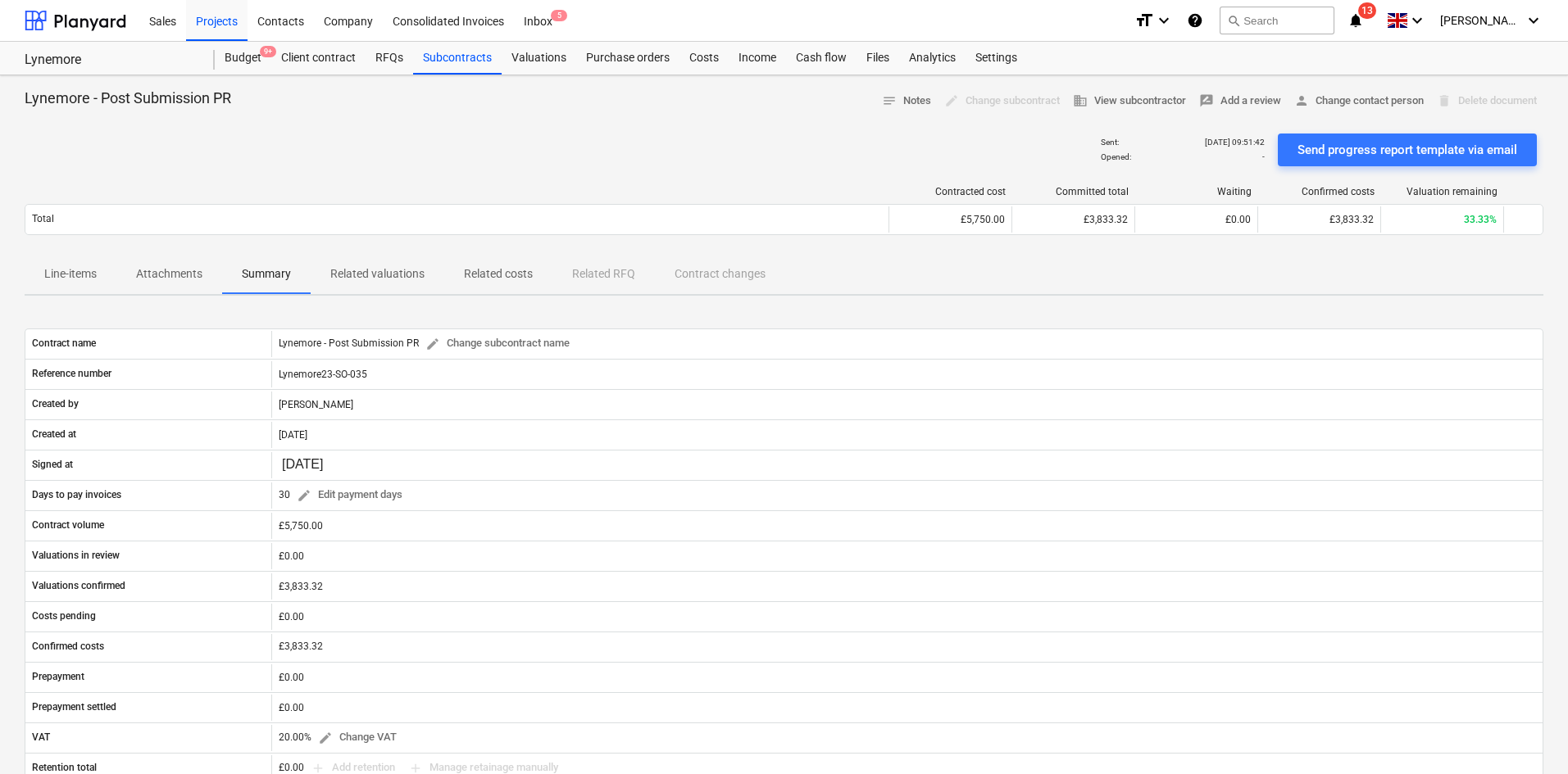
click at [351, 268] on p "Related valuations" at bounding box center [377, 273] width 95 height 17
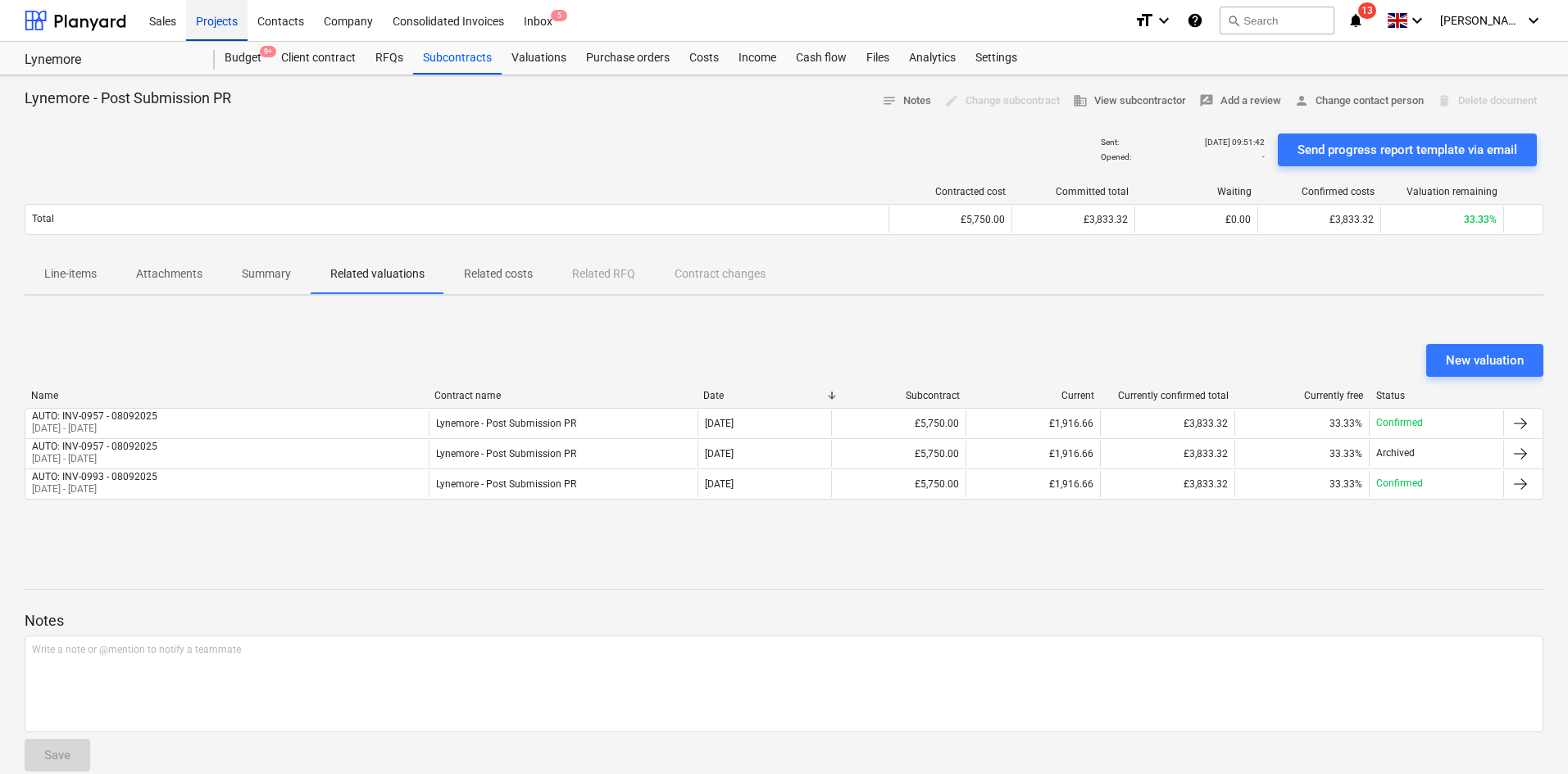
click at [206, 15] on div "Projects" at bounding box center [217, 20] width 62 height 42
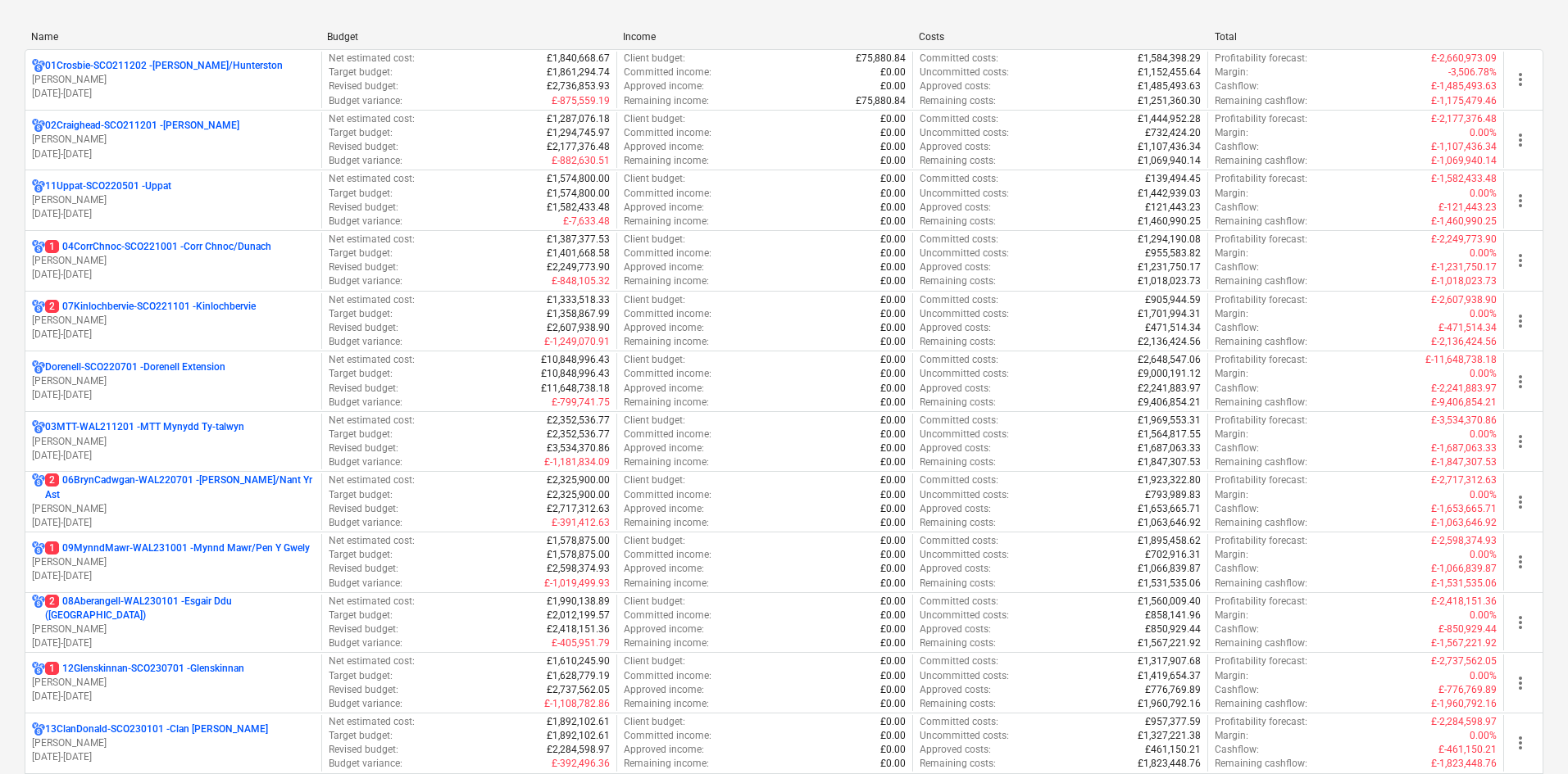
scroll to position [246, 0]
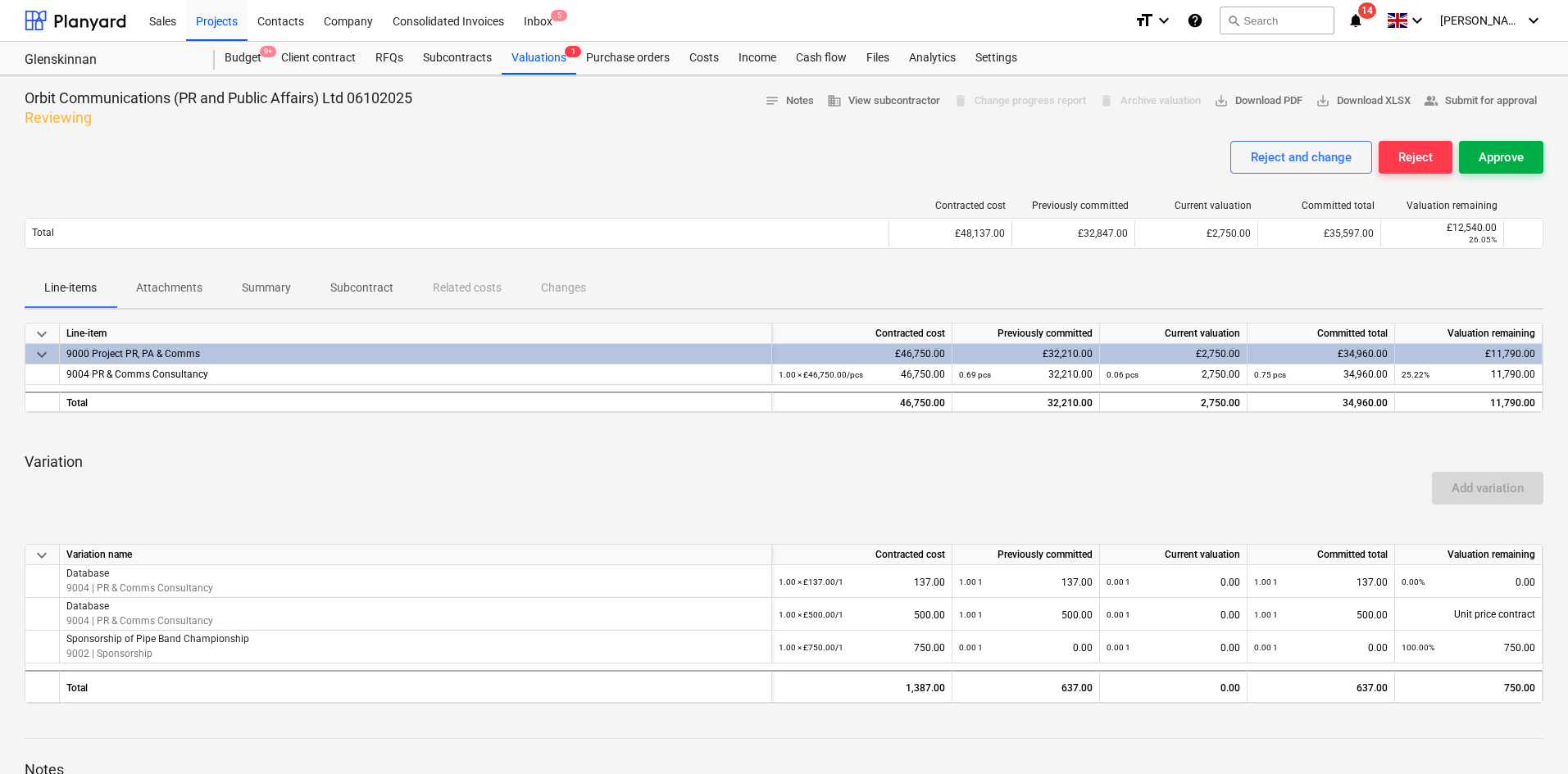
click at [1507, 162] on div "Approve" at bounding box center [1502, 156] width 45 height 21
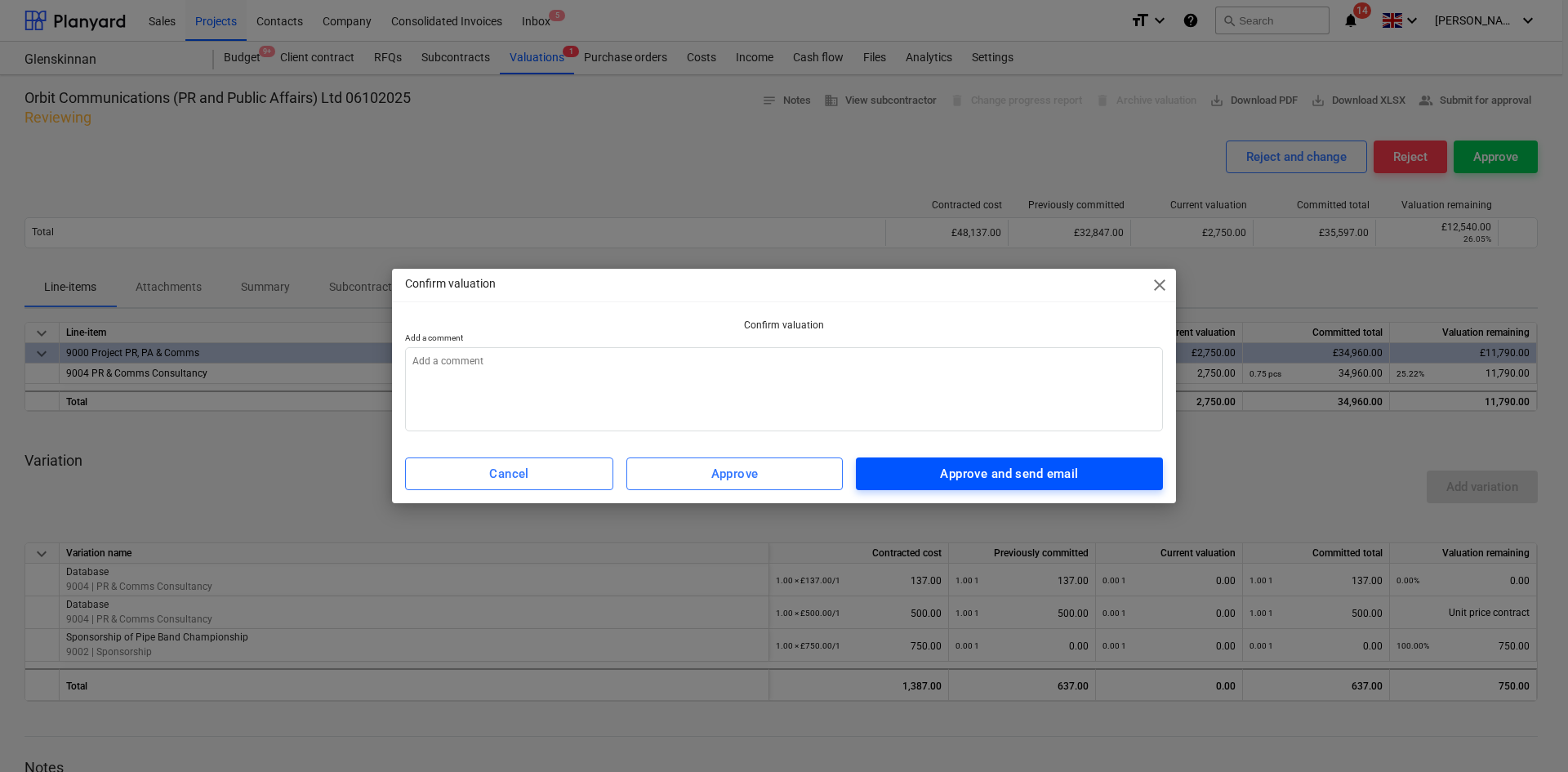
click at [949, 482] on button "Approve and send email" at bounding box center [1009, 474] width 307 height 33
type textarea "x"
